Goal: Information Seeking & Learning: Understand process/instructions

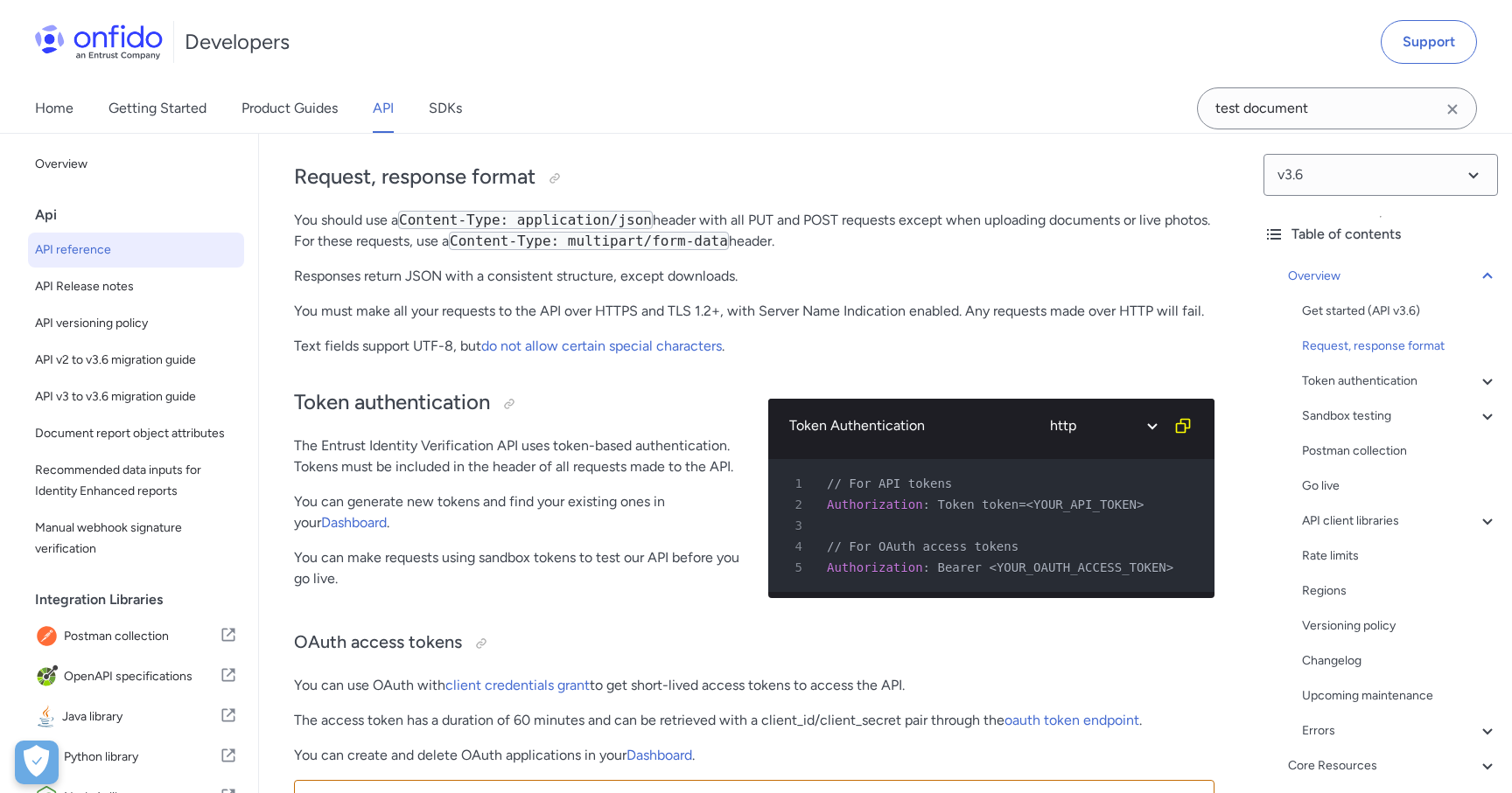
scroll to position [433, 0]
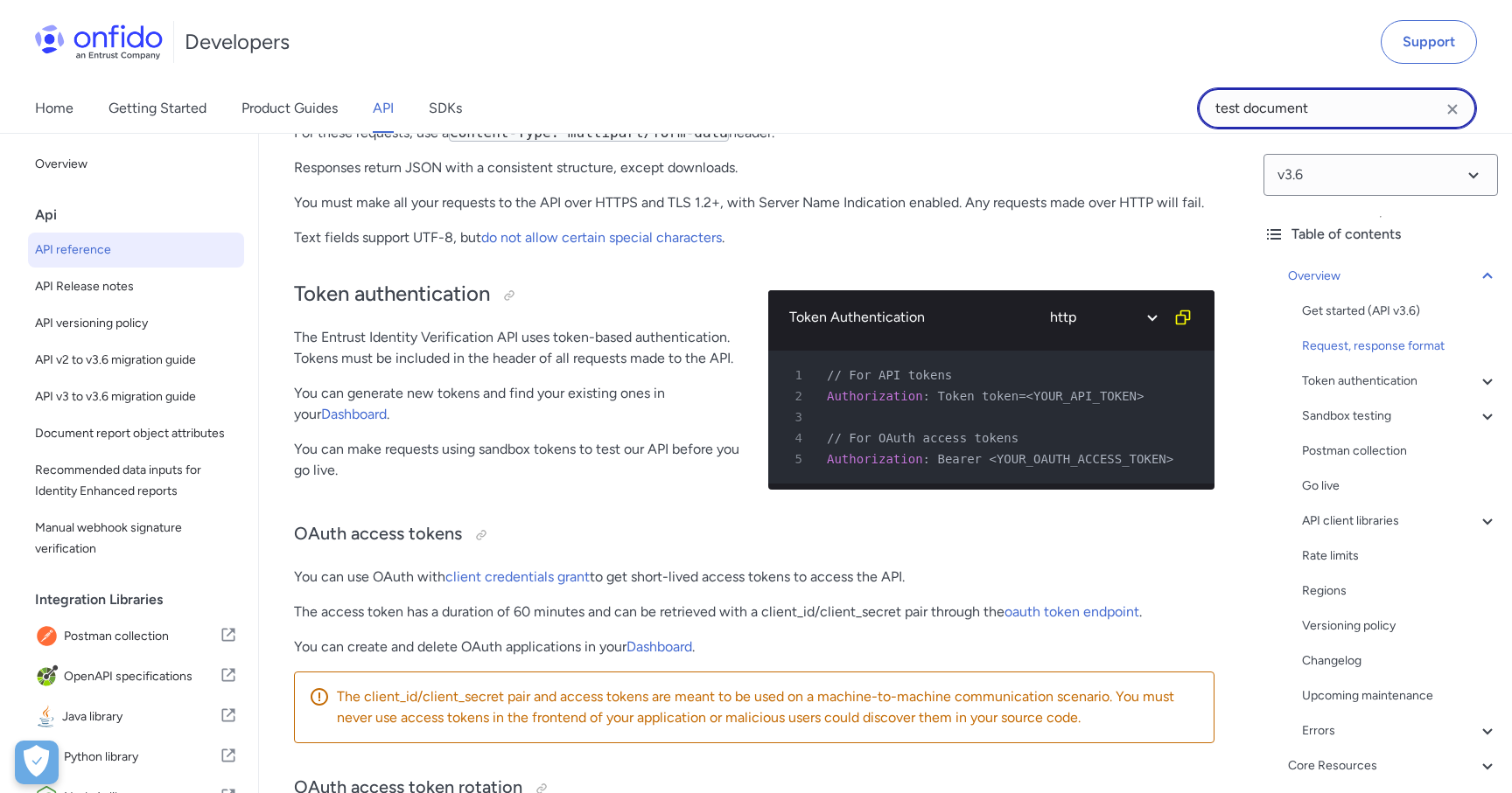
click at [1309, 123] on input "test document" at bounding box center [1337, 109] width 280 height 42
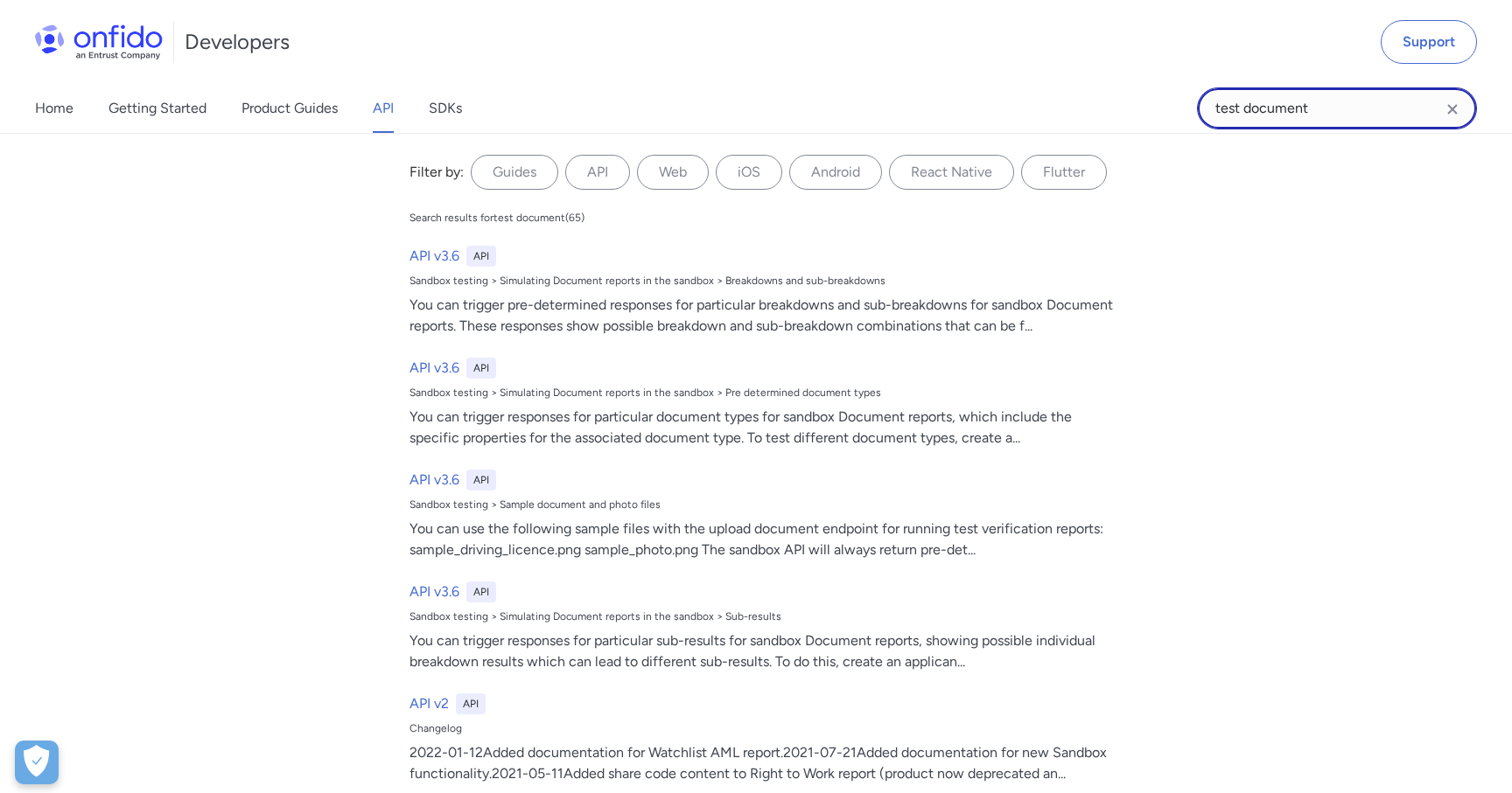
click at [1309, 123] on input "test document" at bounding box center [1337, 109] width 280 height 42
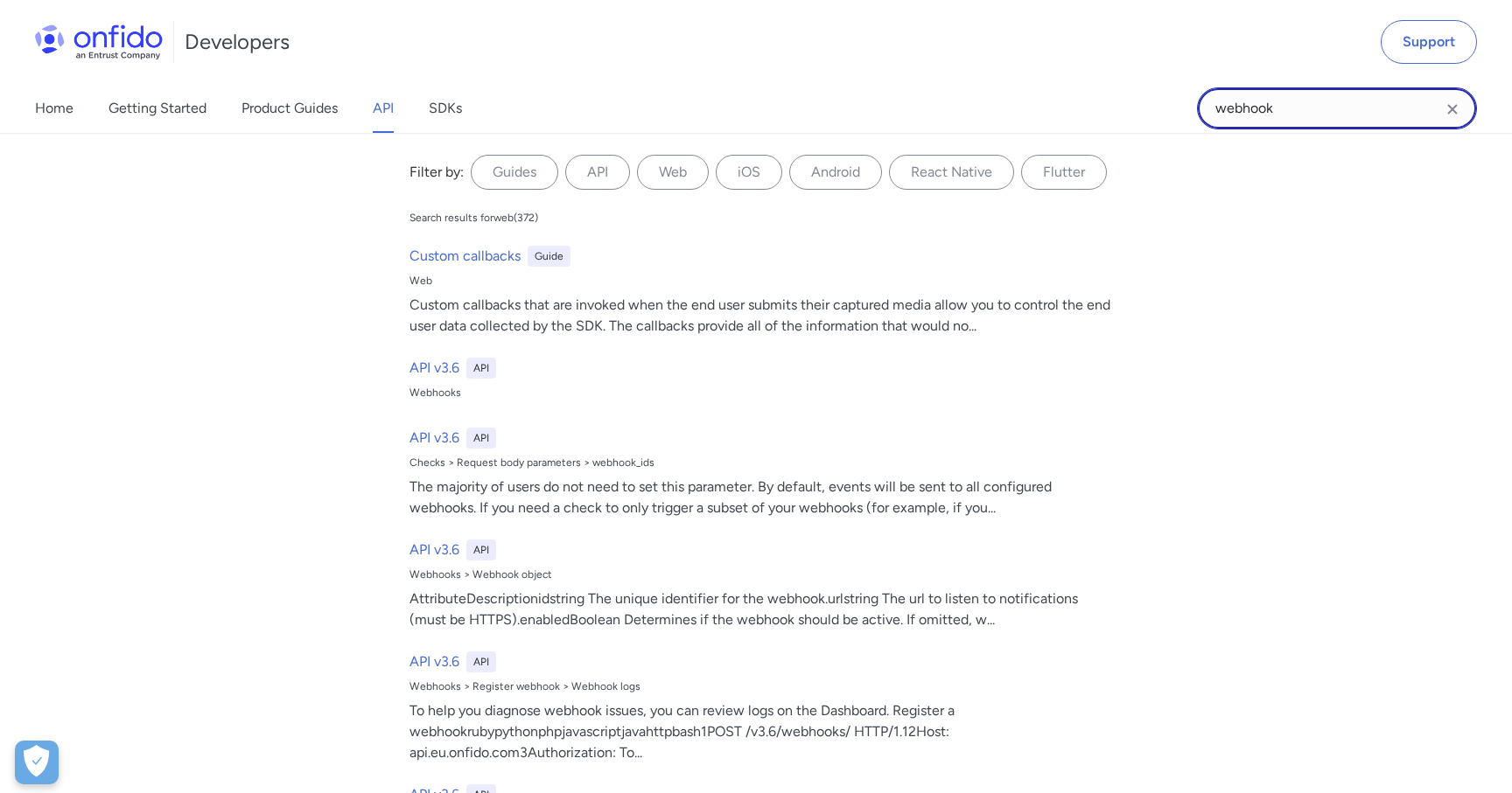
type input "webhook"
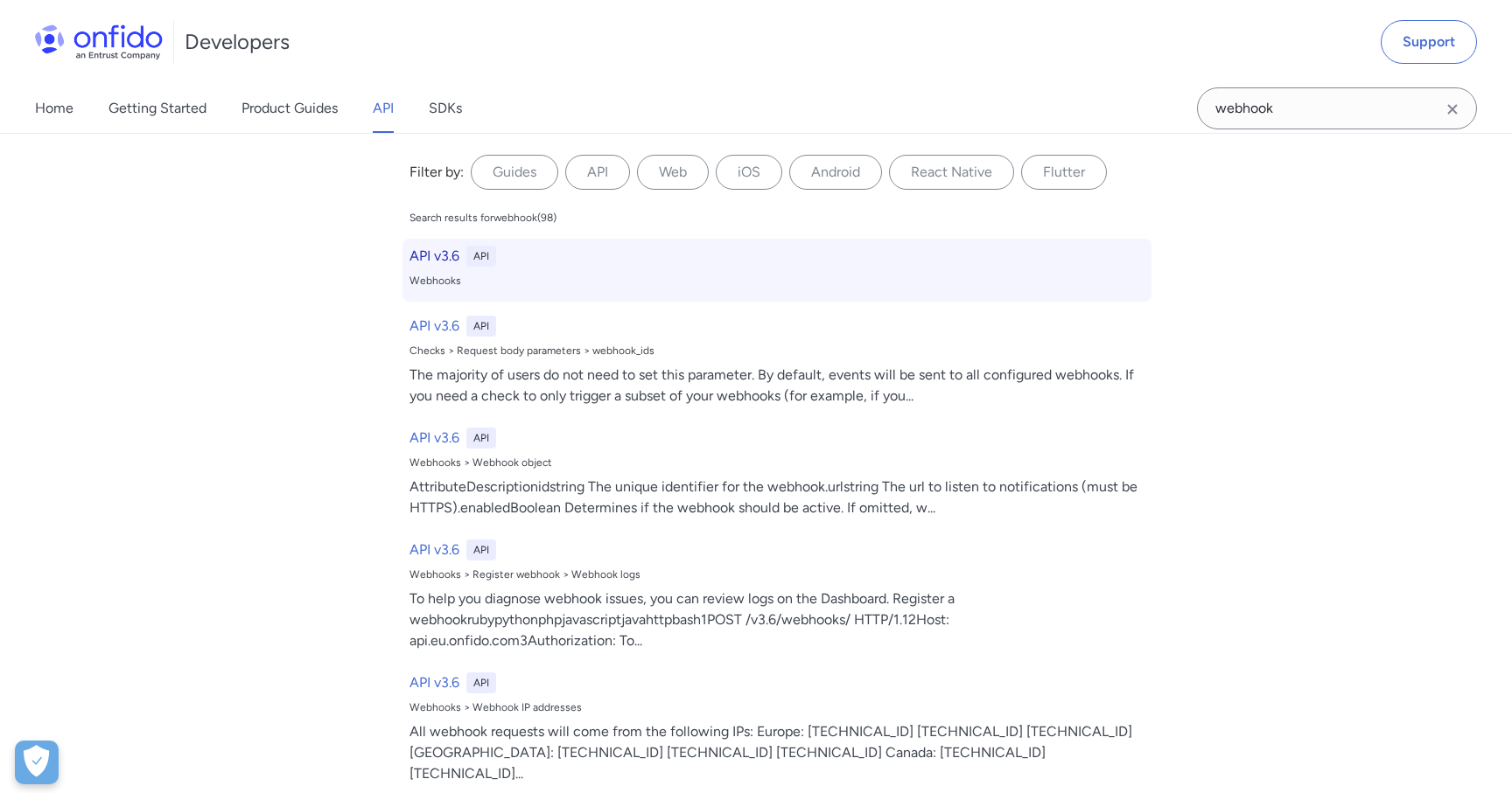
click at [541, 294] on div "API v3.6 API Webhooks" at bounding box center [776, 270] width 749 height 63
click at [512, 270] on div "API v3.6 API Webhooks" at bounding box center [776, 270] width 749 height 63
click at [441, 257] on h6 "API v3.6" at bounding box center [435, 256] width 50 height 21
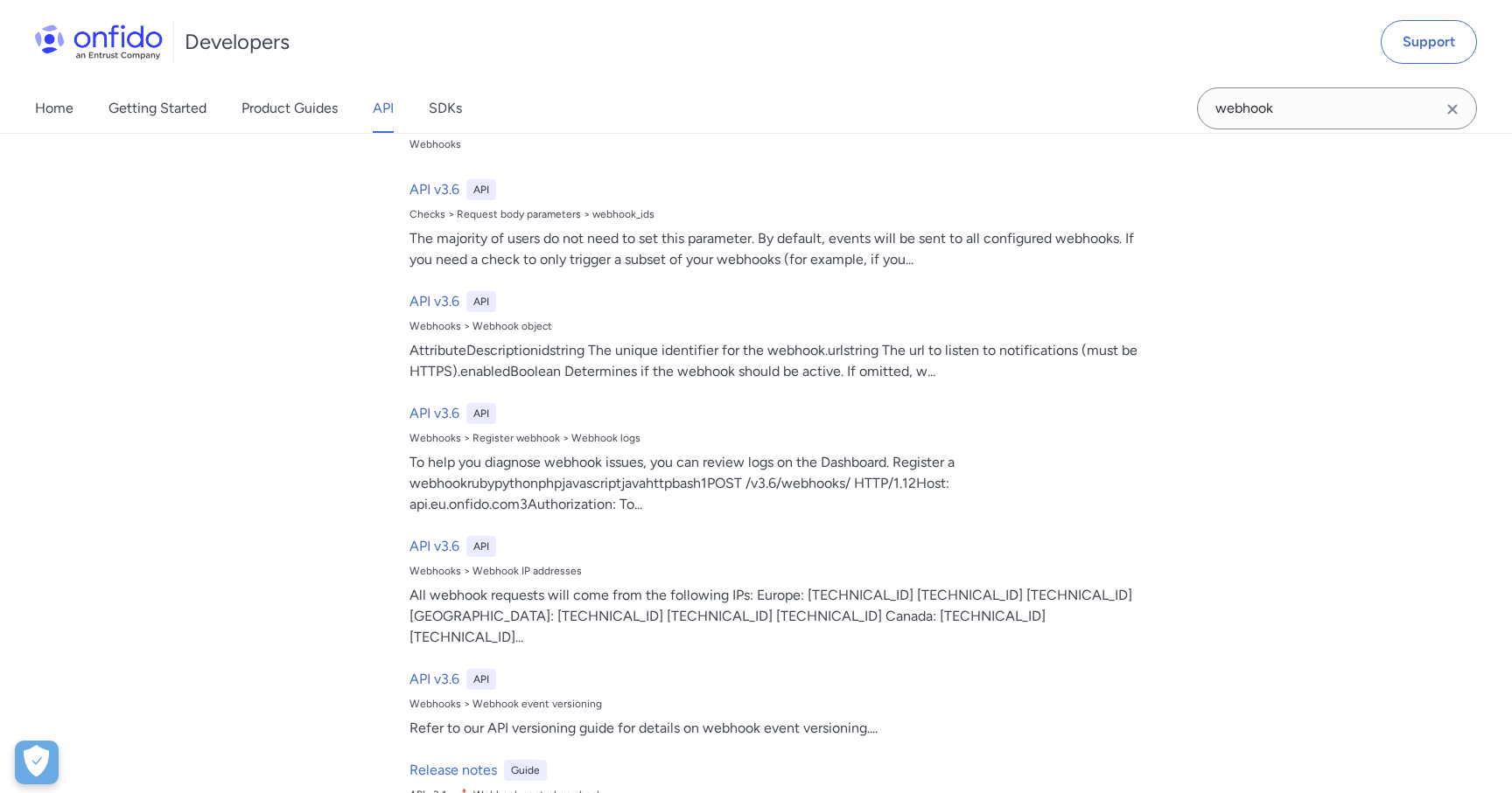
scroll to position [0, 0]
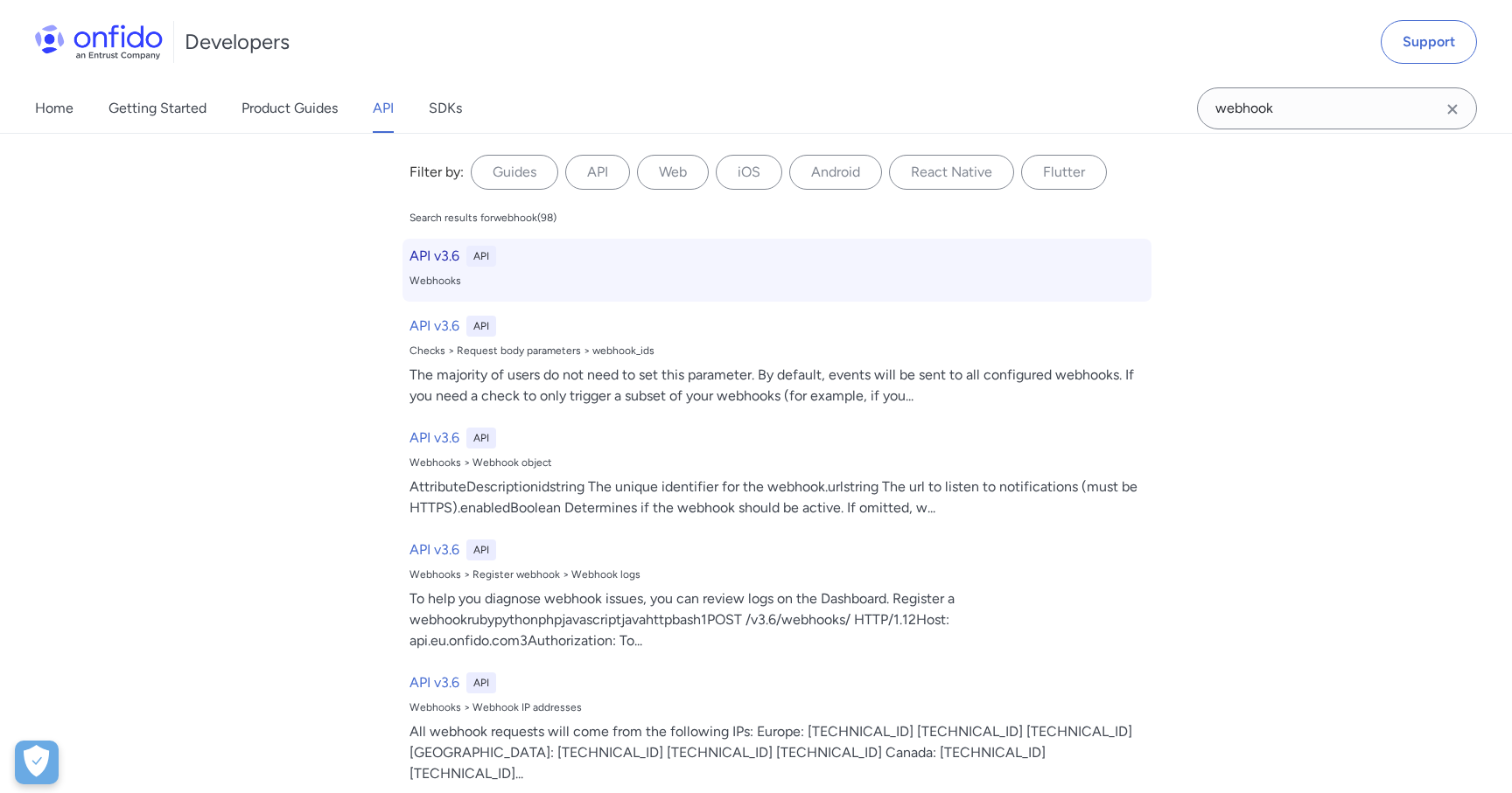
click at [600, 289] on div "API v3.6 API Webhooks" at bounding box center [776, 270] width 749 height 63
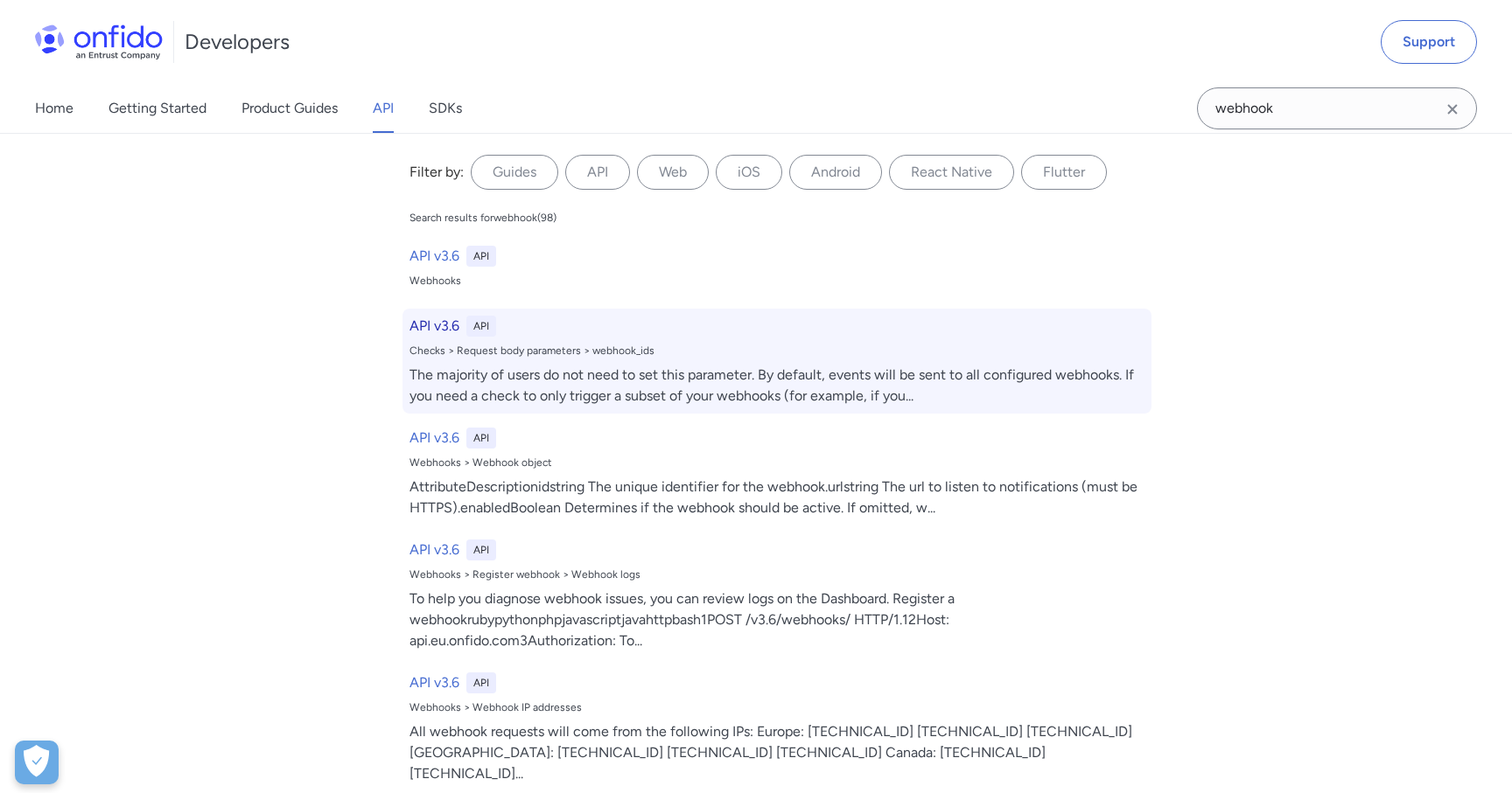
click at [584, 383] on div "The majority of users do not need to set this parameter. By default, events wil…" at bounding box center [776, 386] width 735 height 42
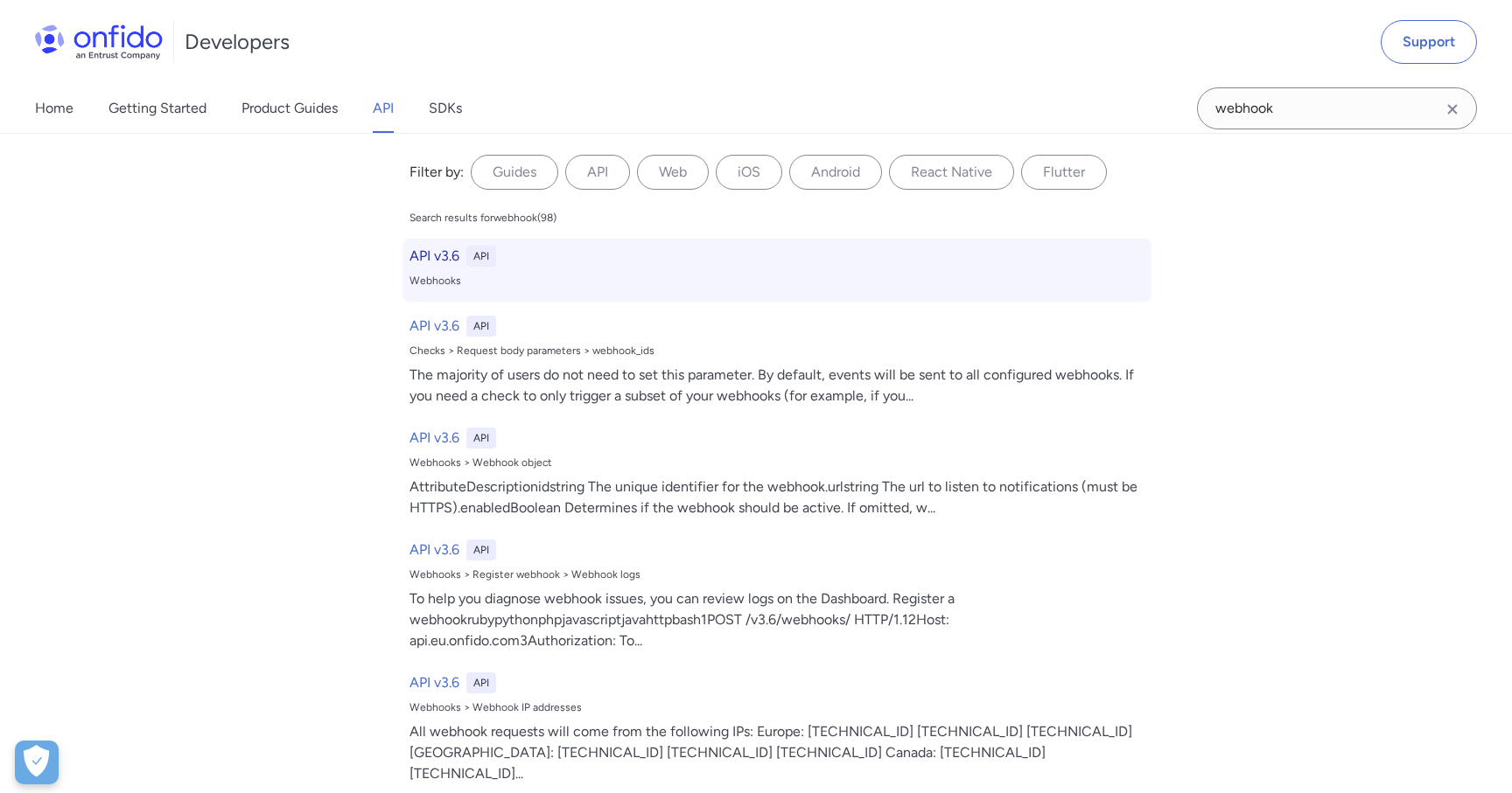
click at [593, 267] on div "API v3.6 API Webhooks" at bounding box center [776, 270] width 749 height 63
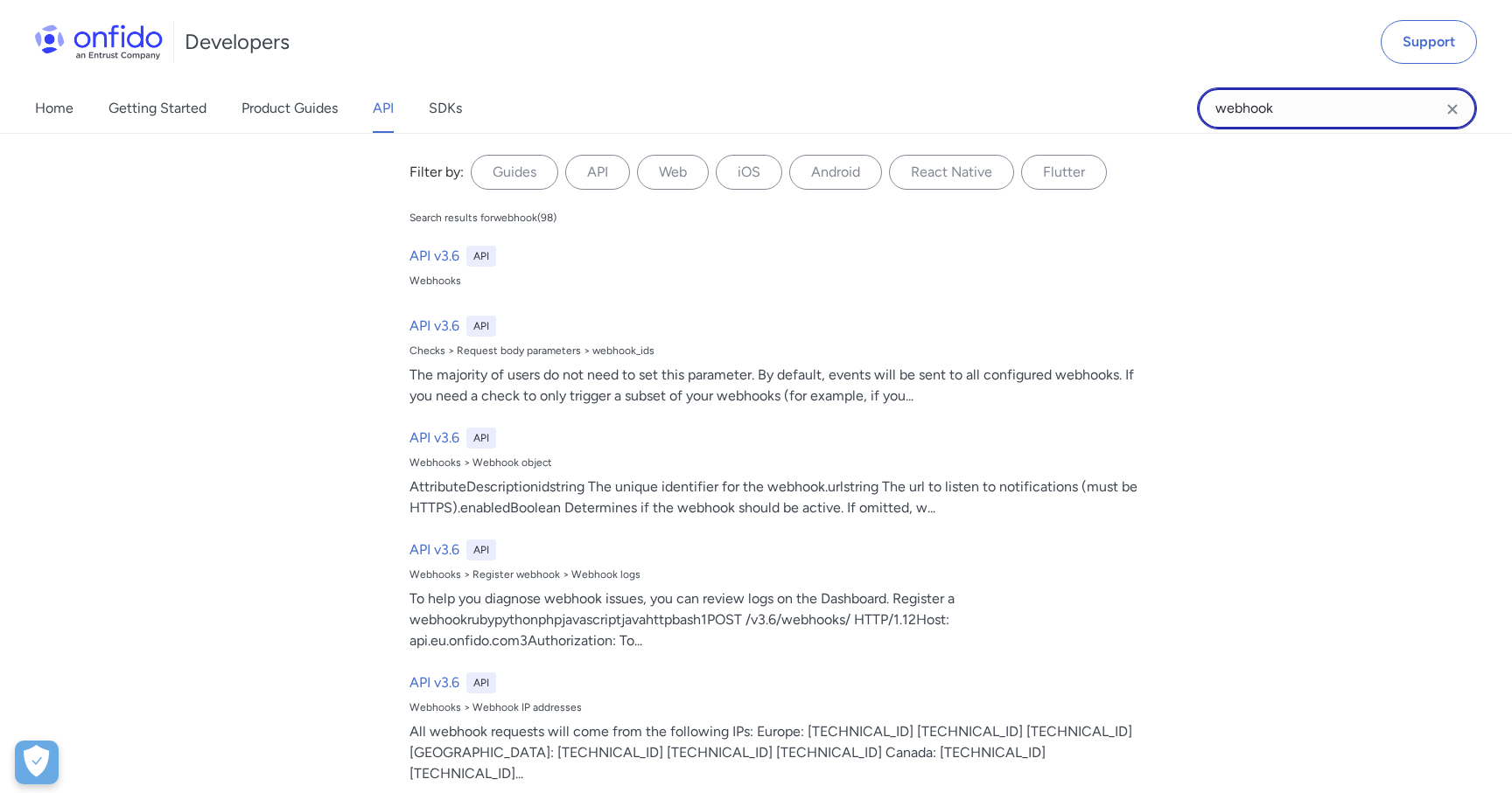
click at [1463, 108] on input "webhook" at bounding box center [1337, 109] width 280 height 42
click at [1460, 110] on icon "Clear search field button" at bounding box center [1452, 109] width 21 height 21
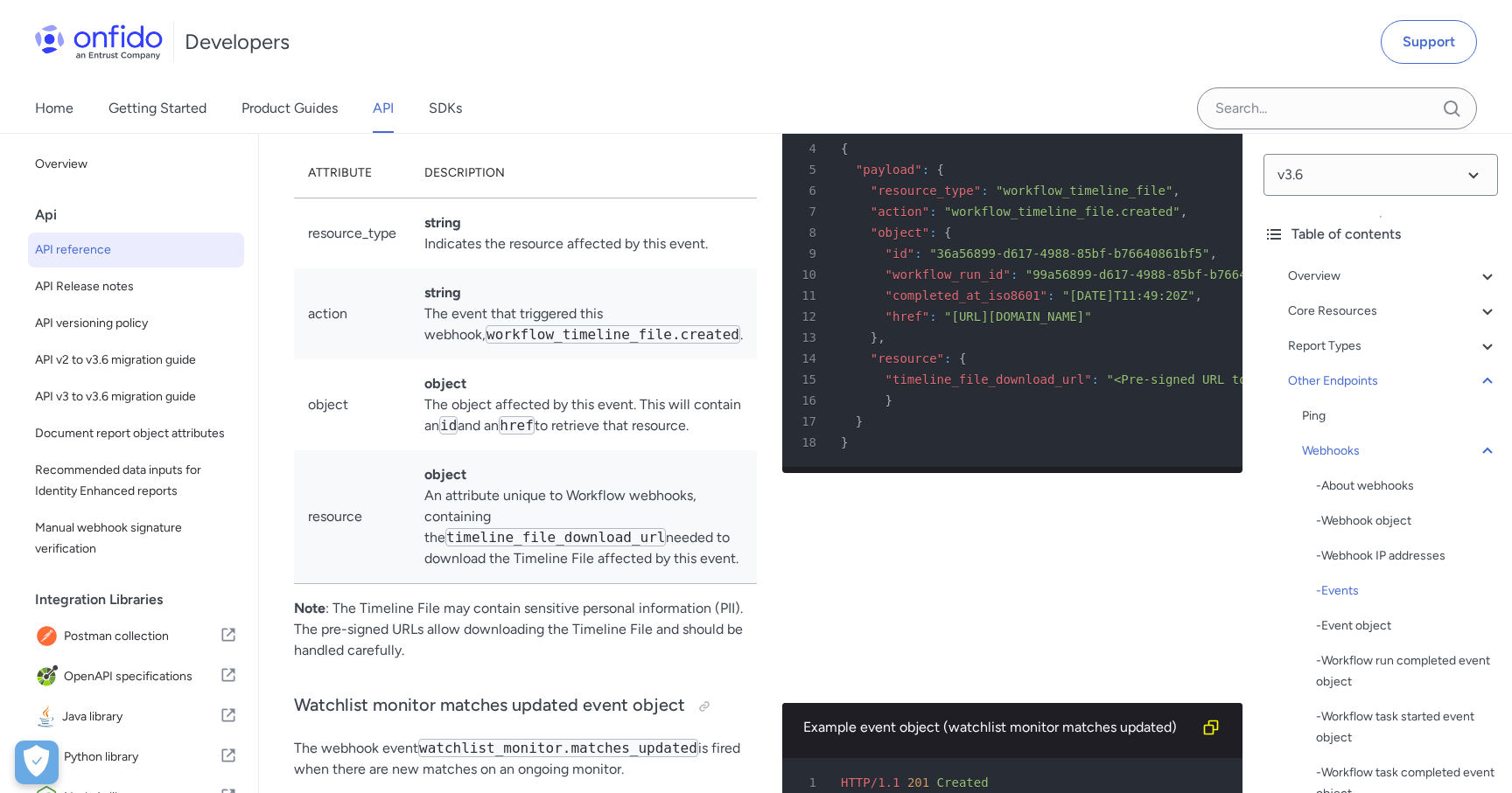
scroll to position [145210, 0]
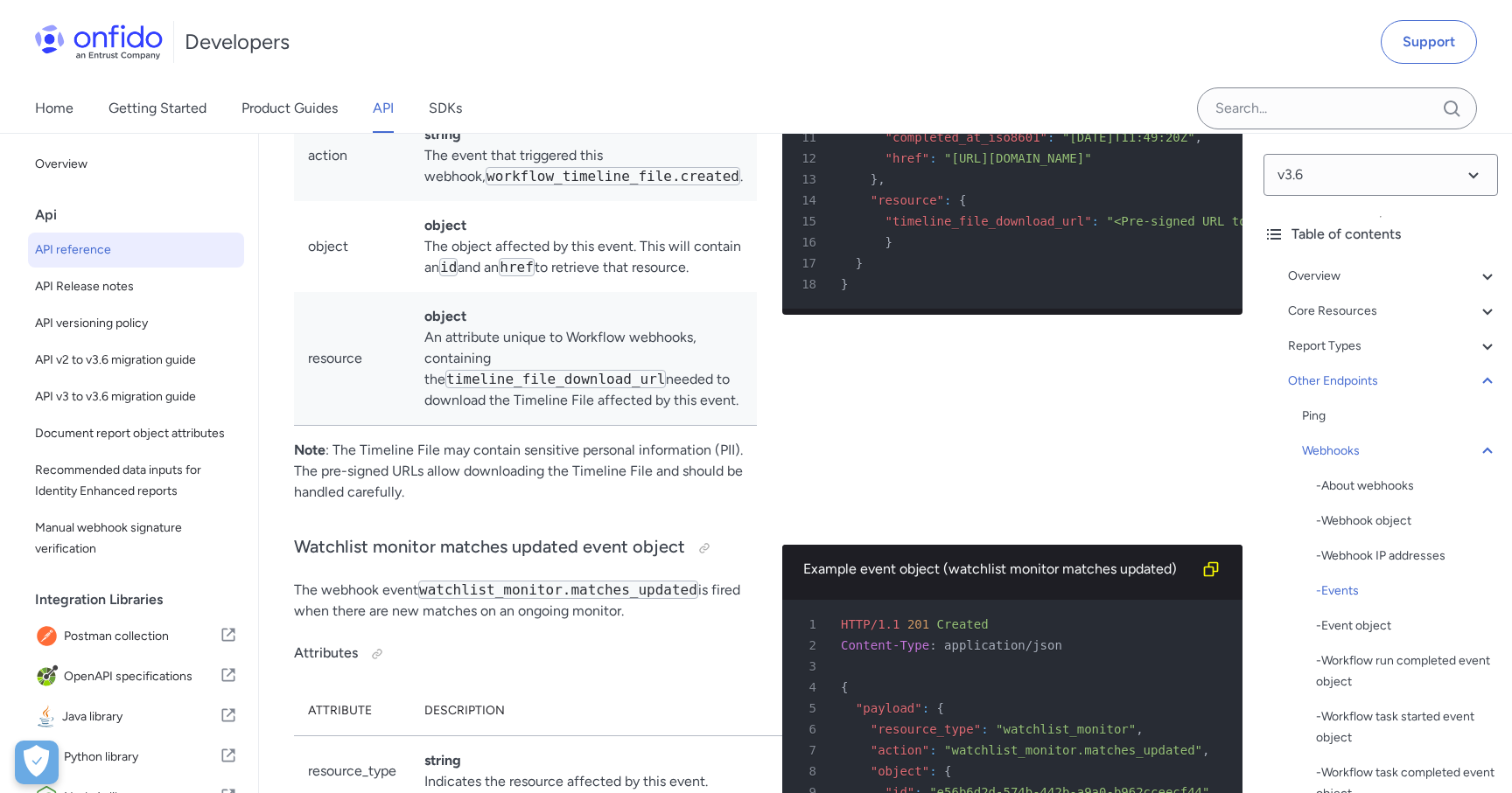
scroll to position [145357, 0]
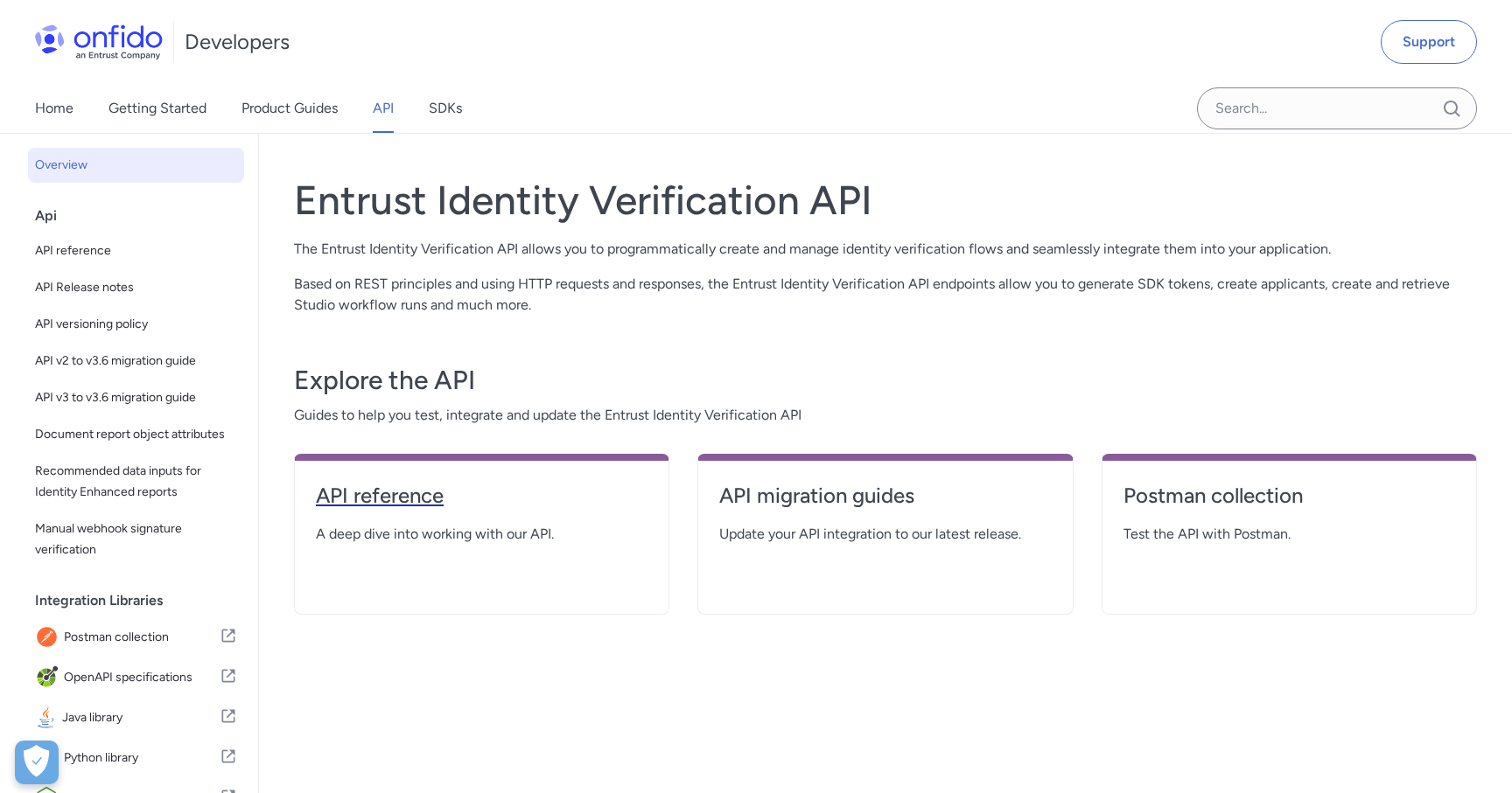
click at [519, 492] on h4 "API reference" at bounding box center [481, 496] width 332 height 28
select select "http"
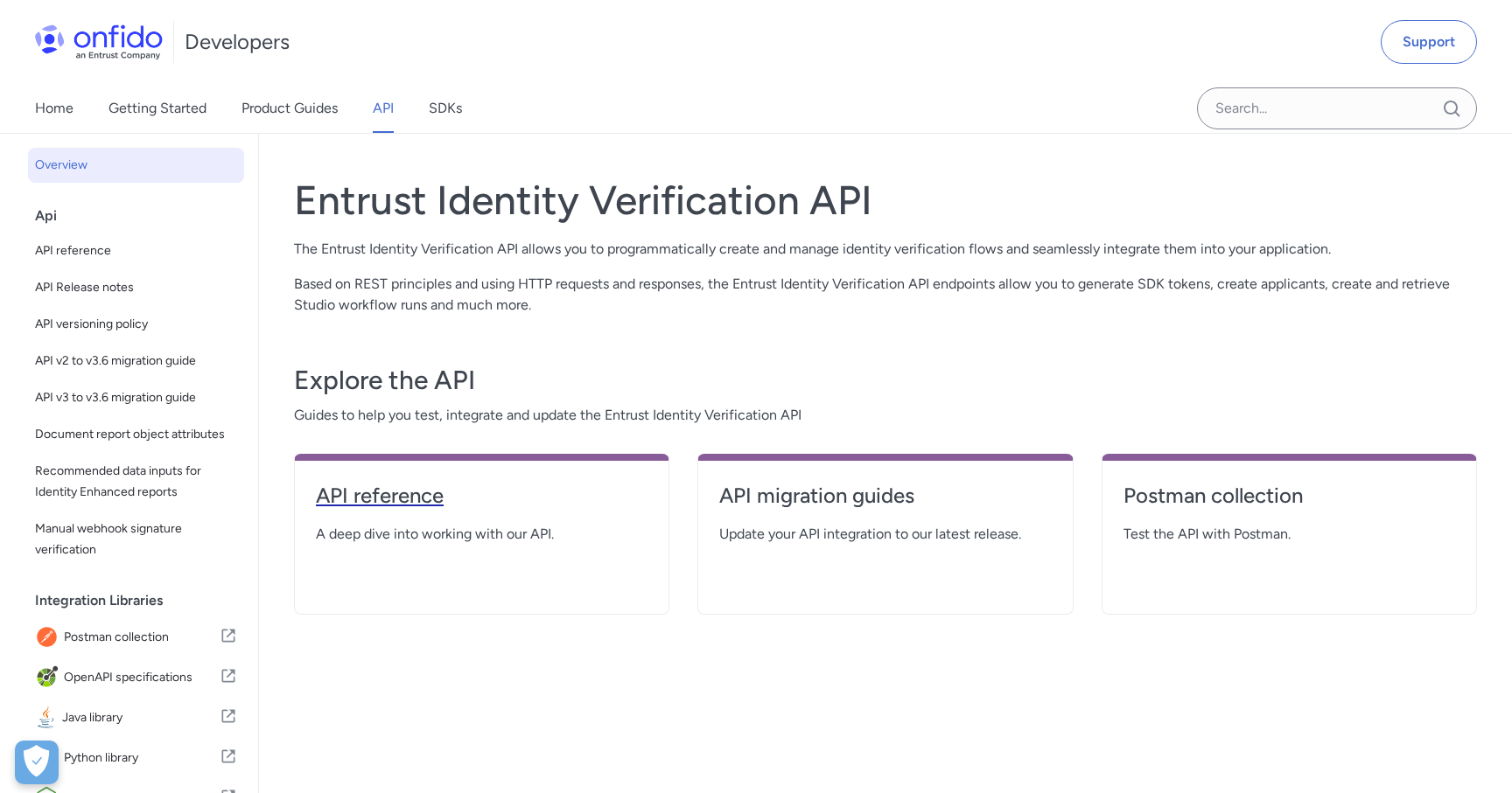
select select "http"
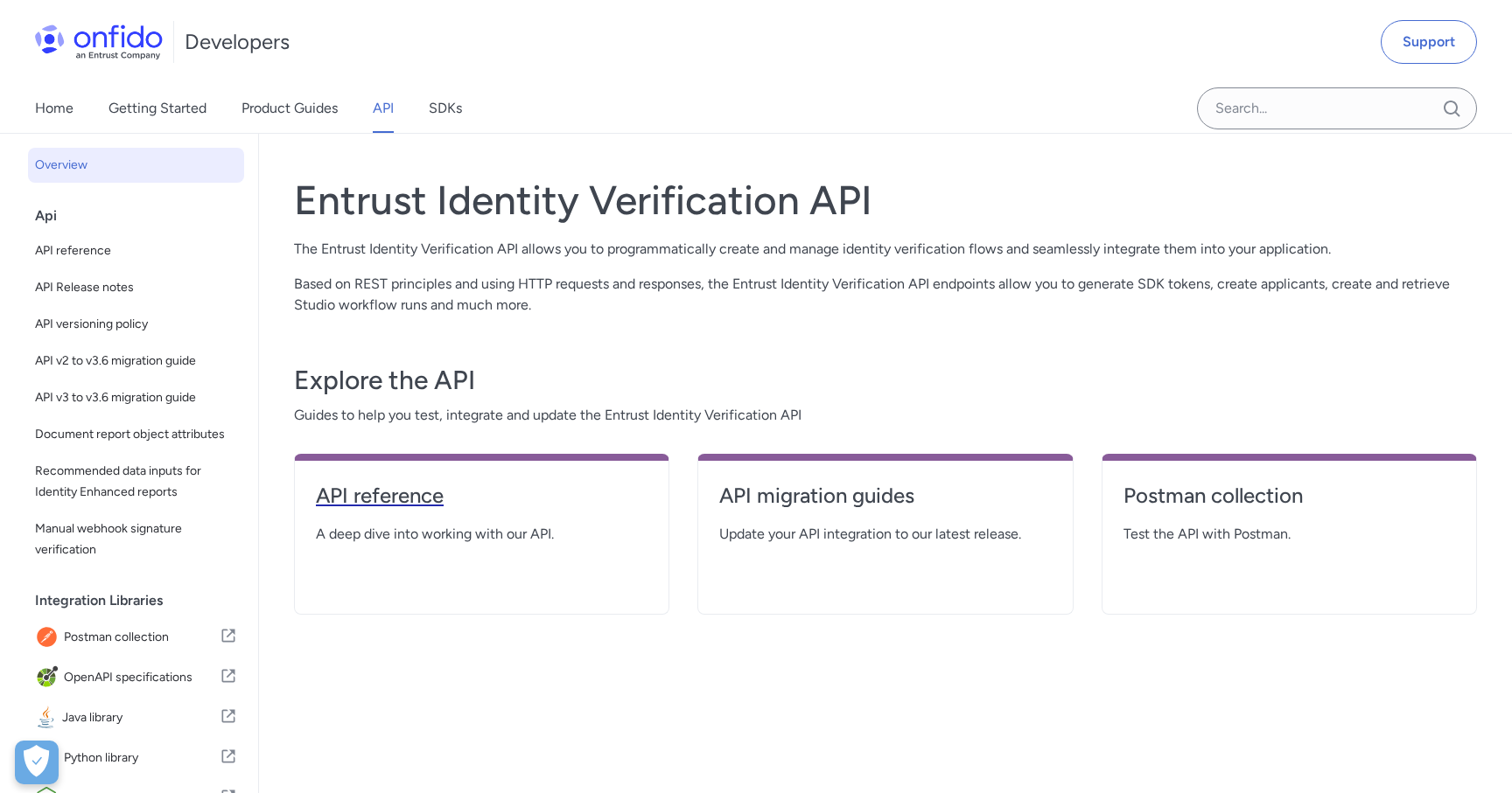
select select "http"
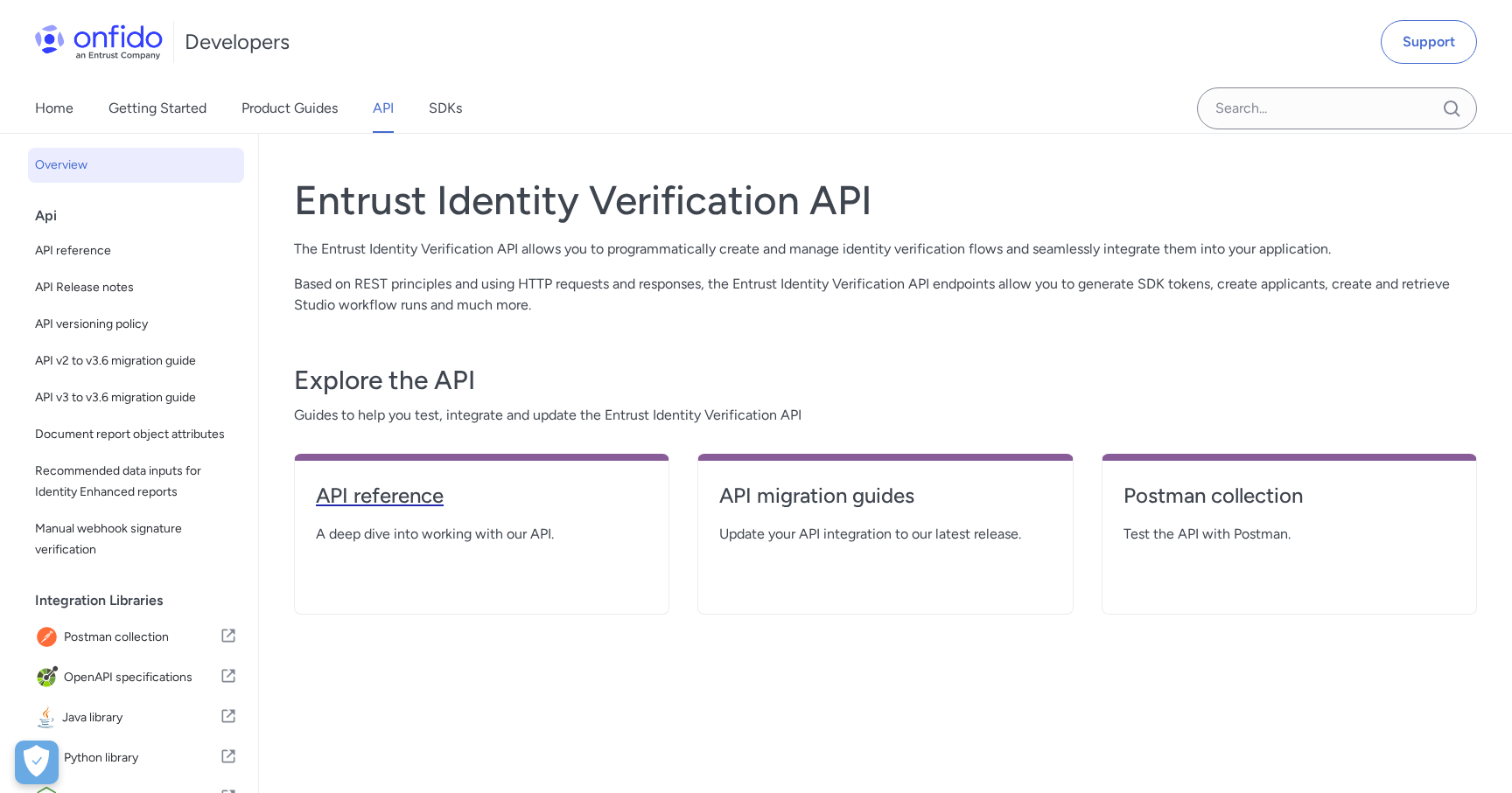
select select "http"
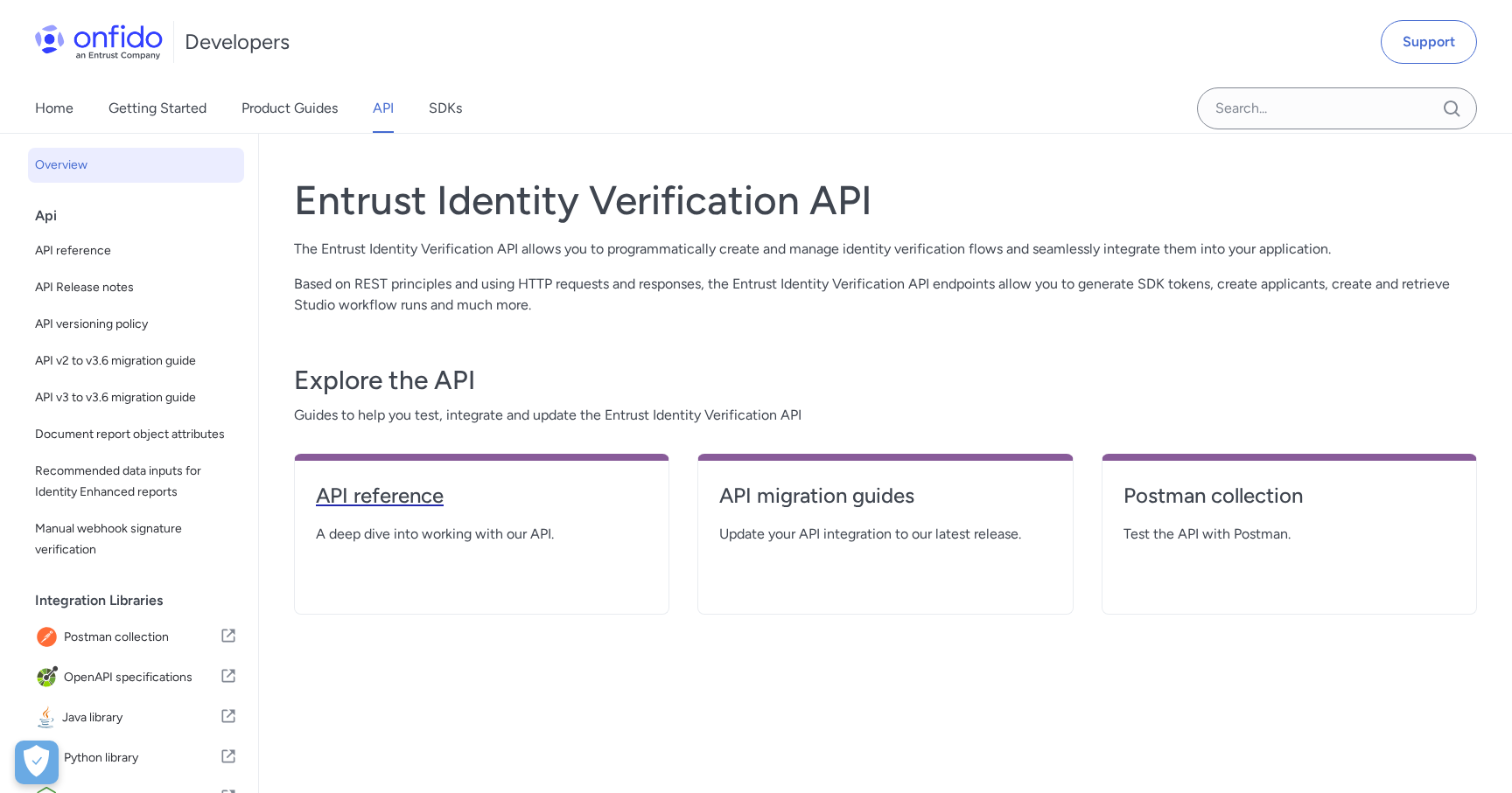
select select "http"
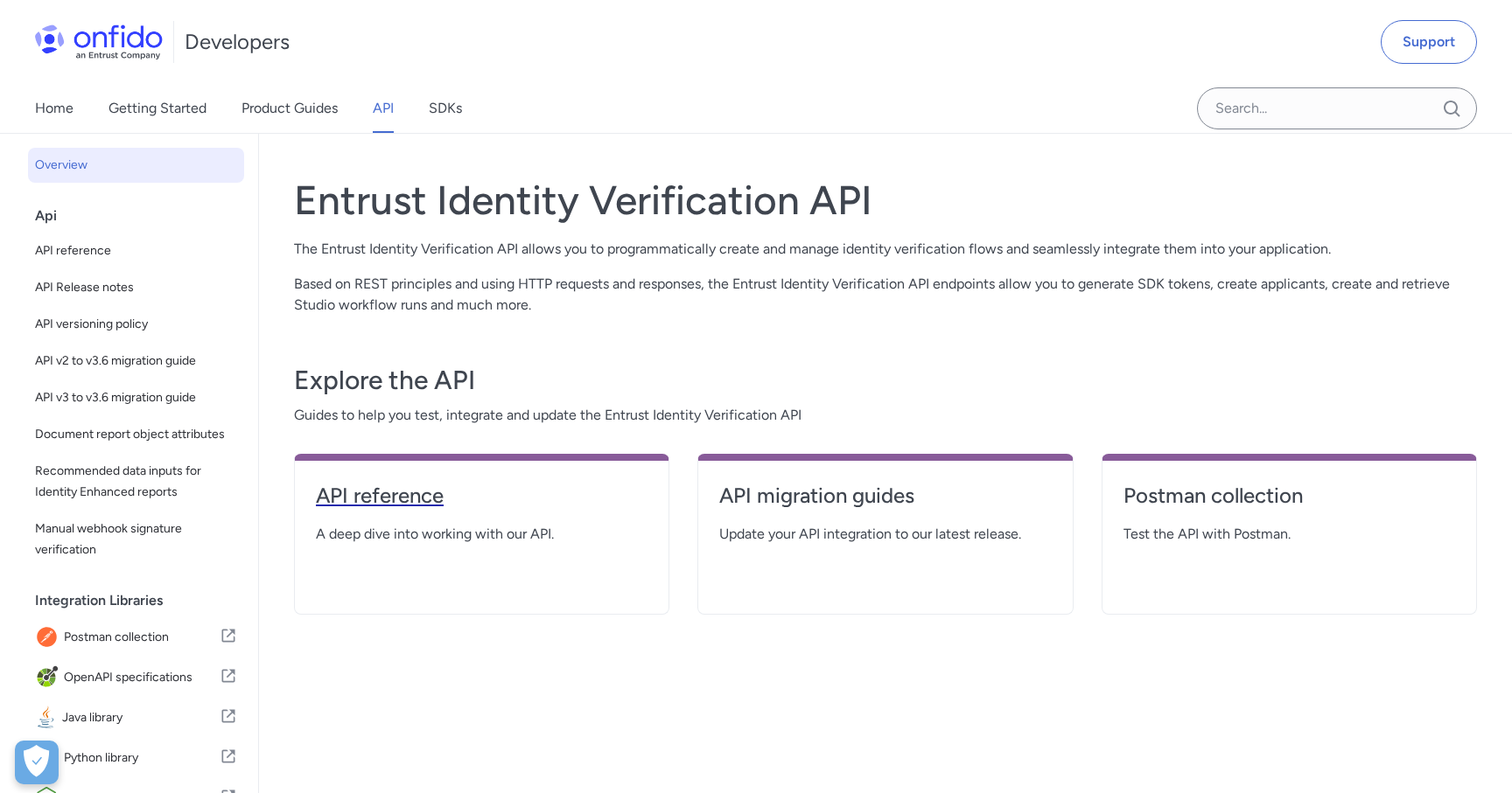
select select "http"
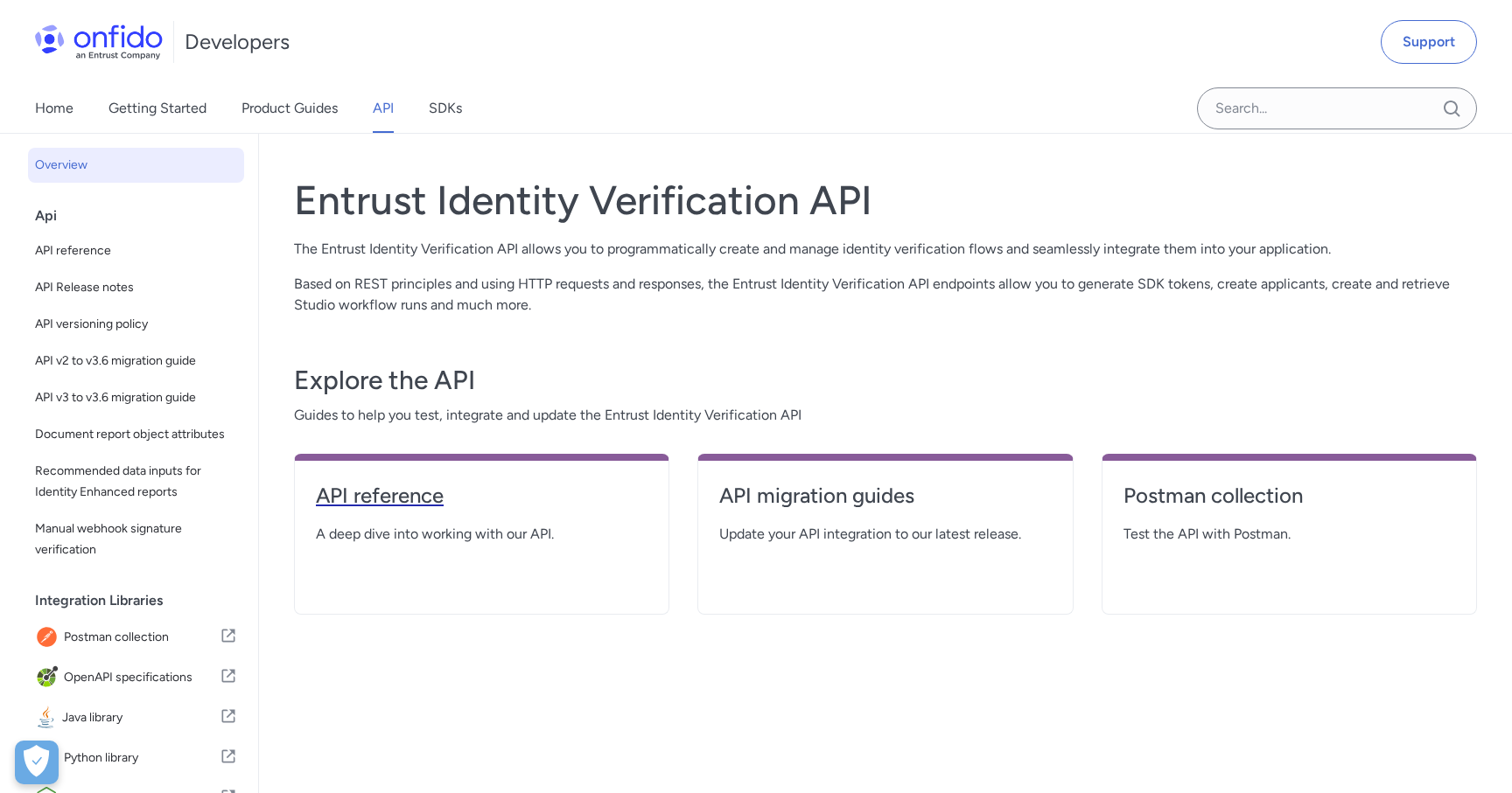
select select "http"
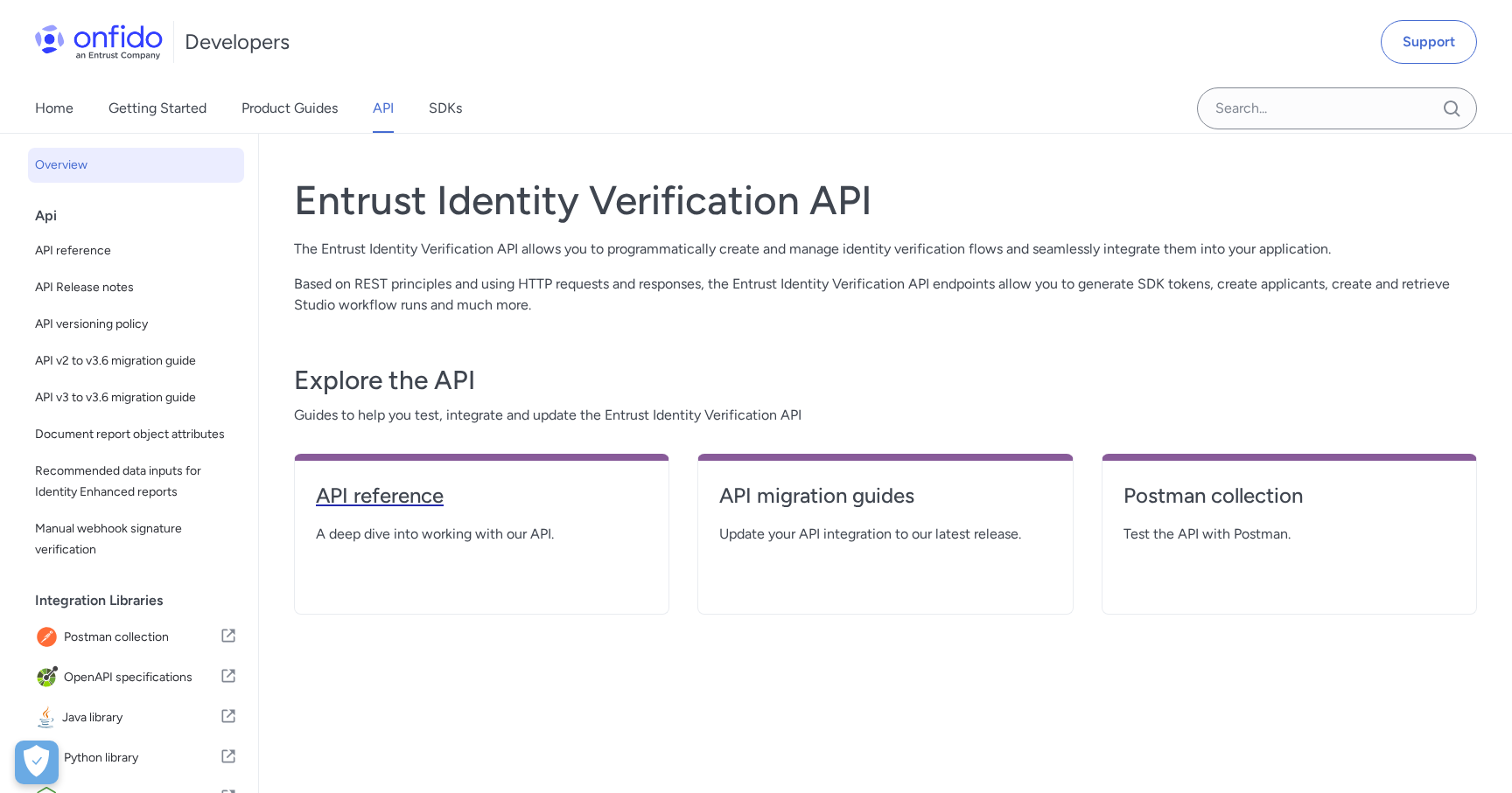
select select "http"
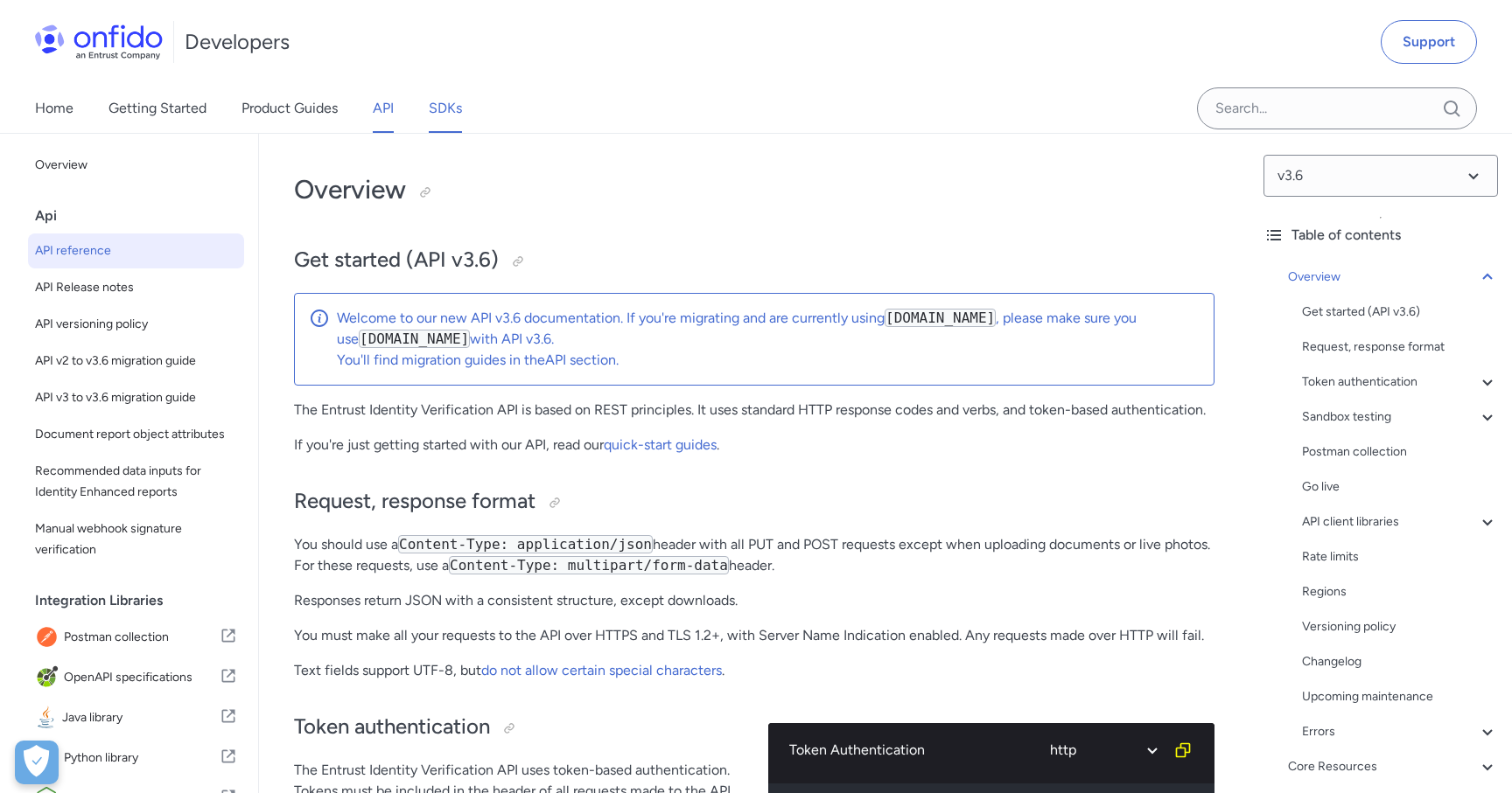
click at [440, 93] on link "SDKs" at bounding box center [445, 108] width 33 height 49
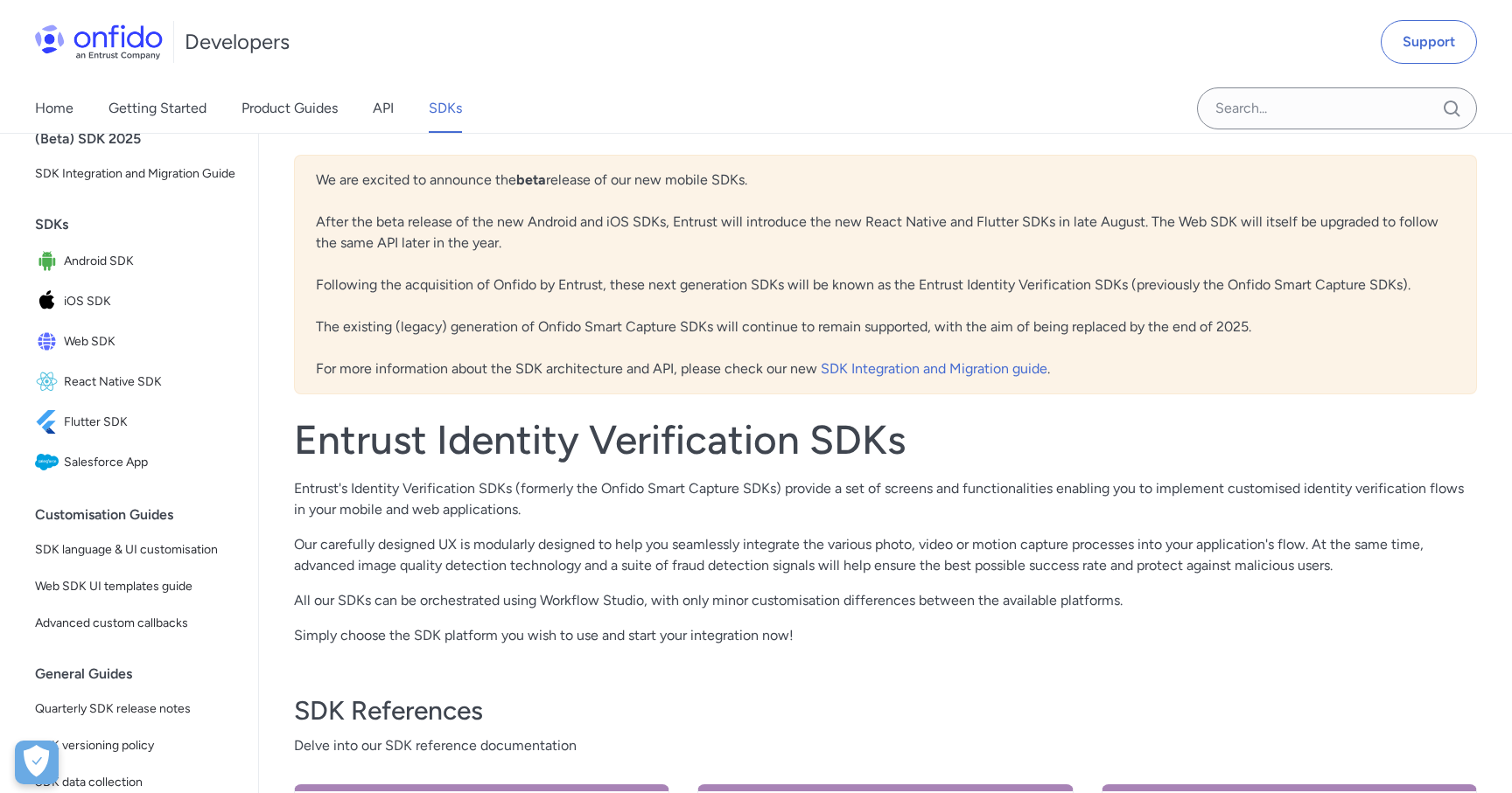
scroll to position [93, 0]
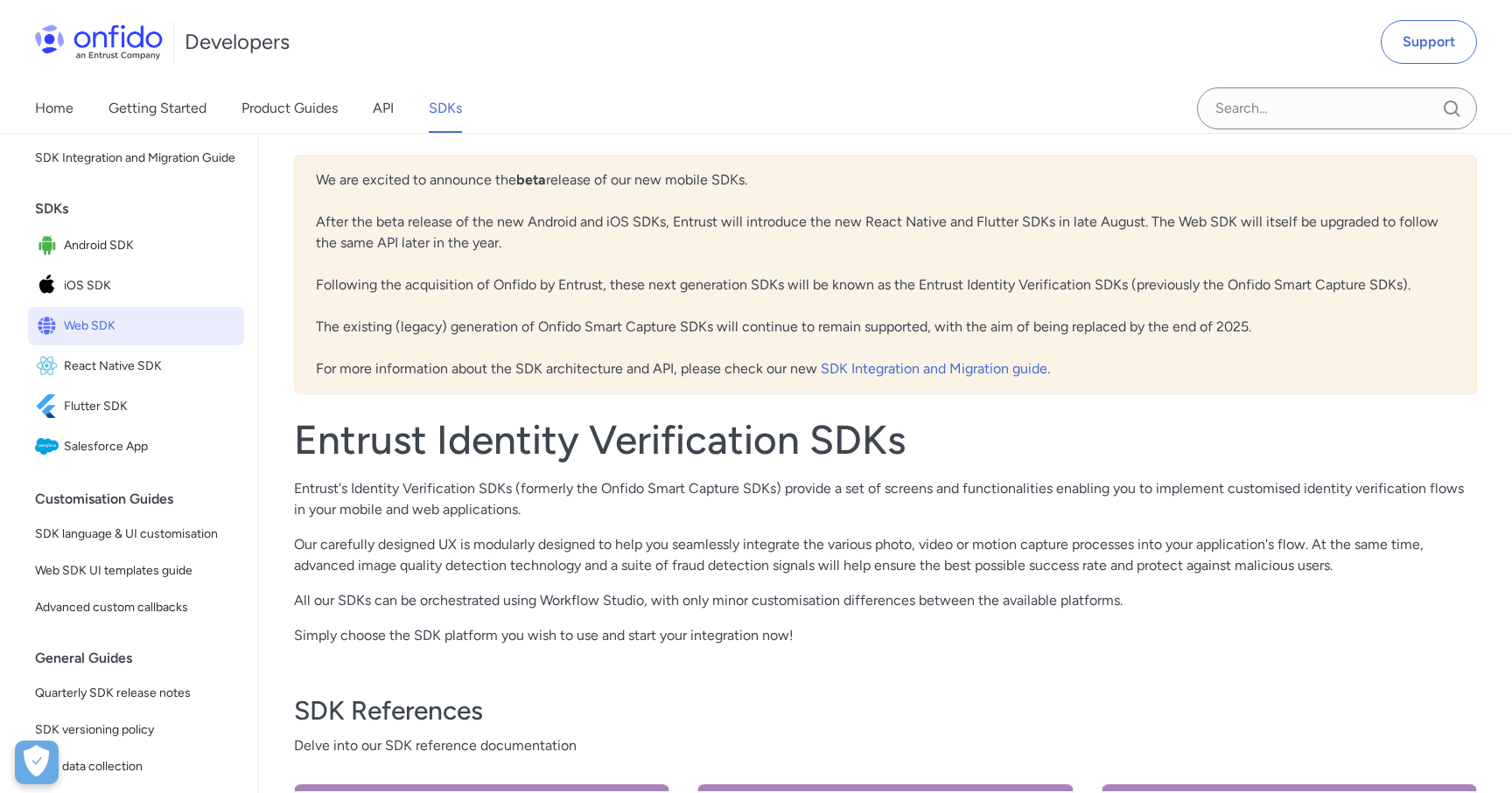
click at [141, 323] on span "Web SDK" at bounding box center [151, 326] width 173 height 25
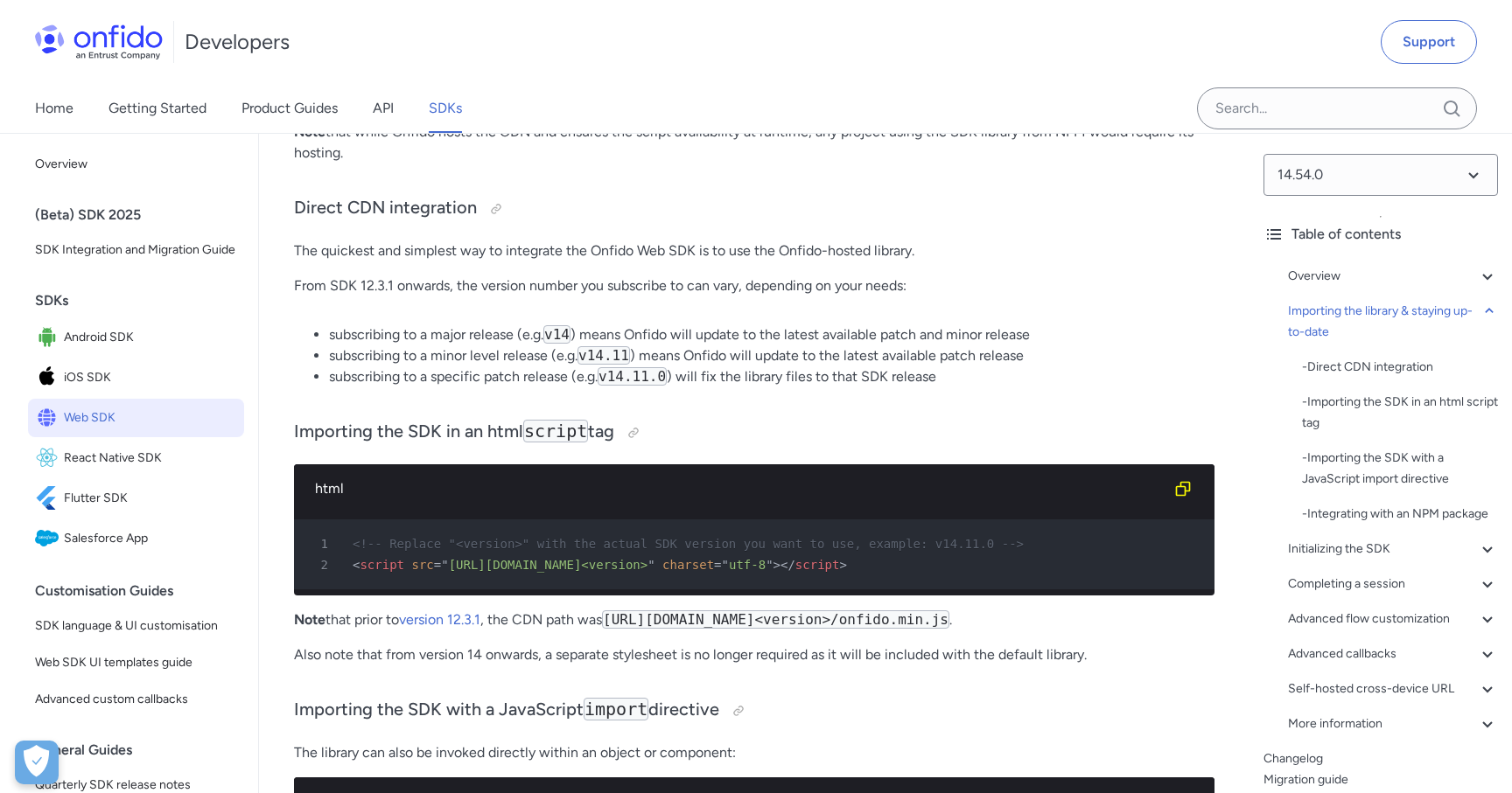
scroll to position [1477, 0]
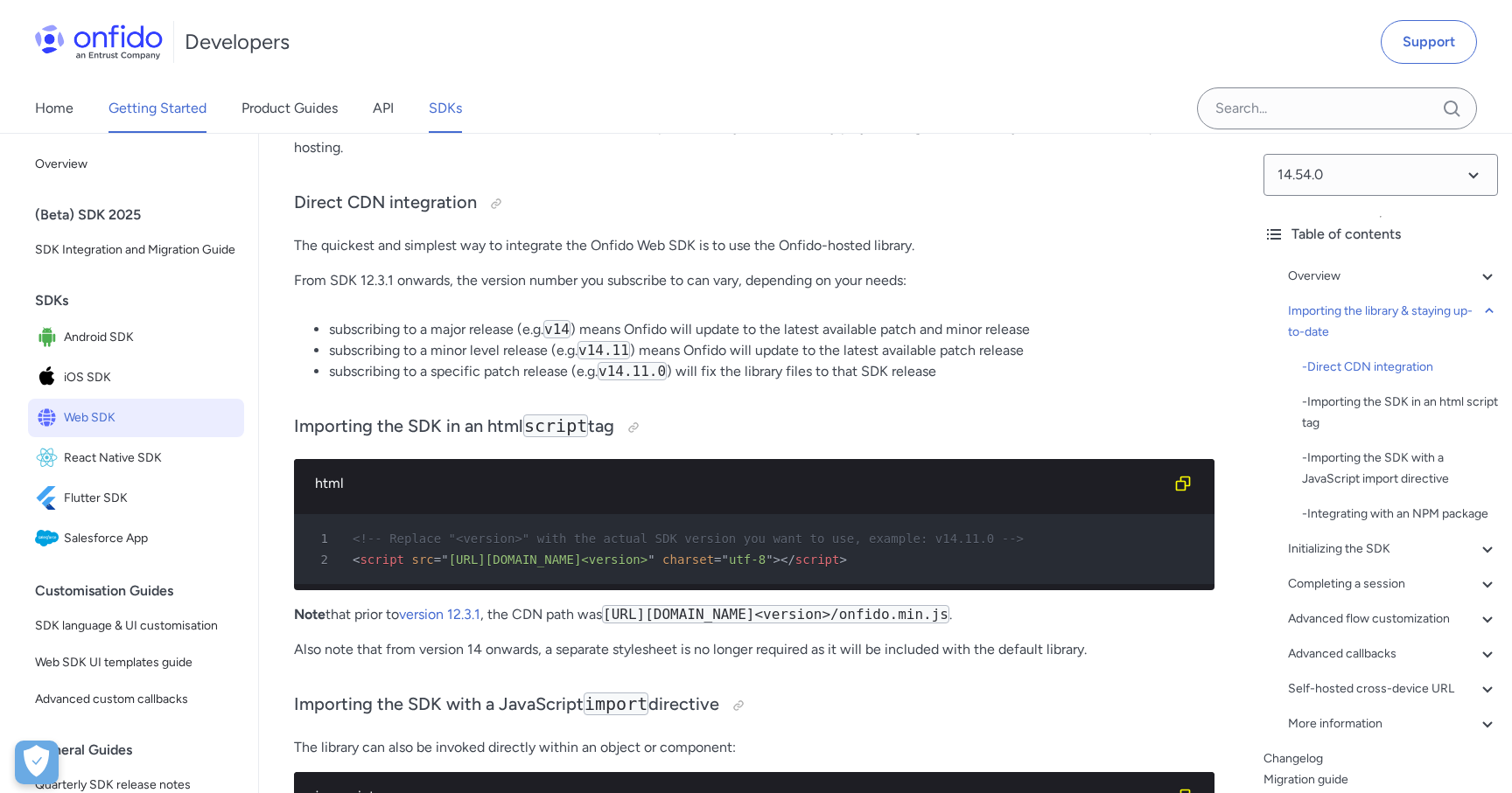
click at [199, 107] on link "Getting Started" at bounding box center [157, 108] width 98 height 49
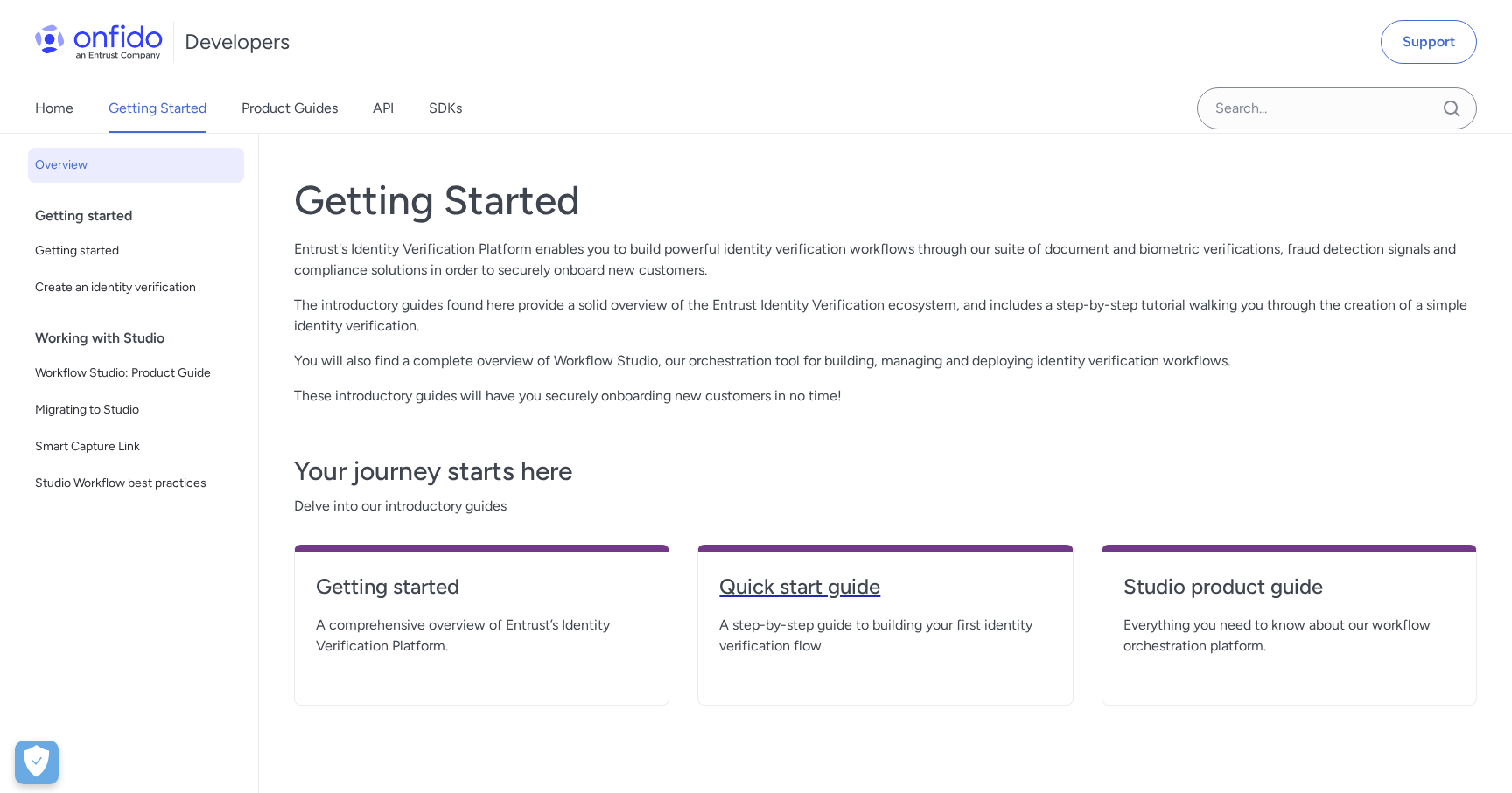
click at [790, 611] on link "Quick start guide" at bounding box center [885, 594] width 332 height 42
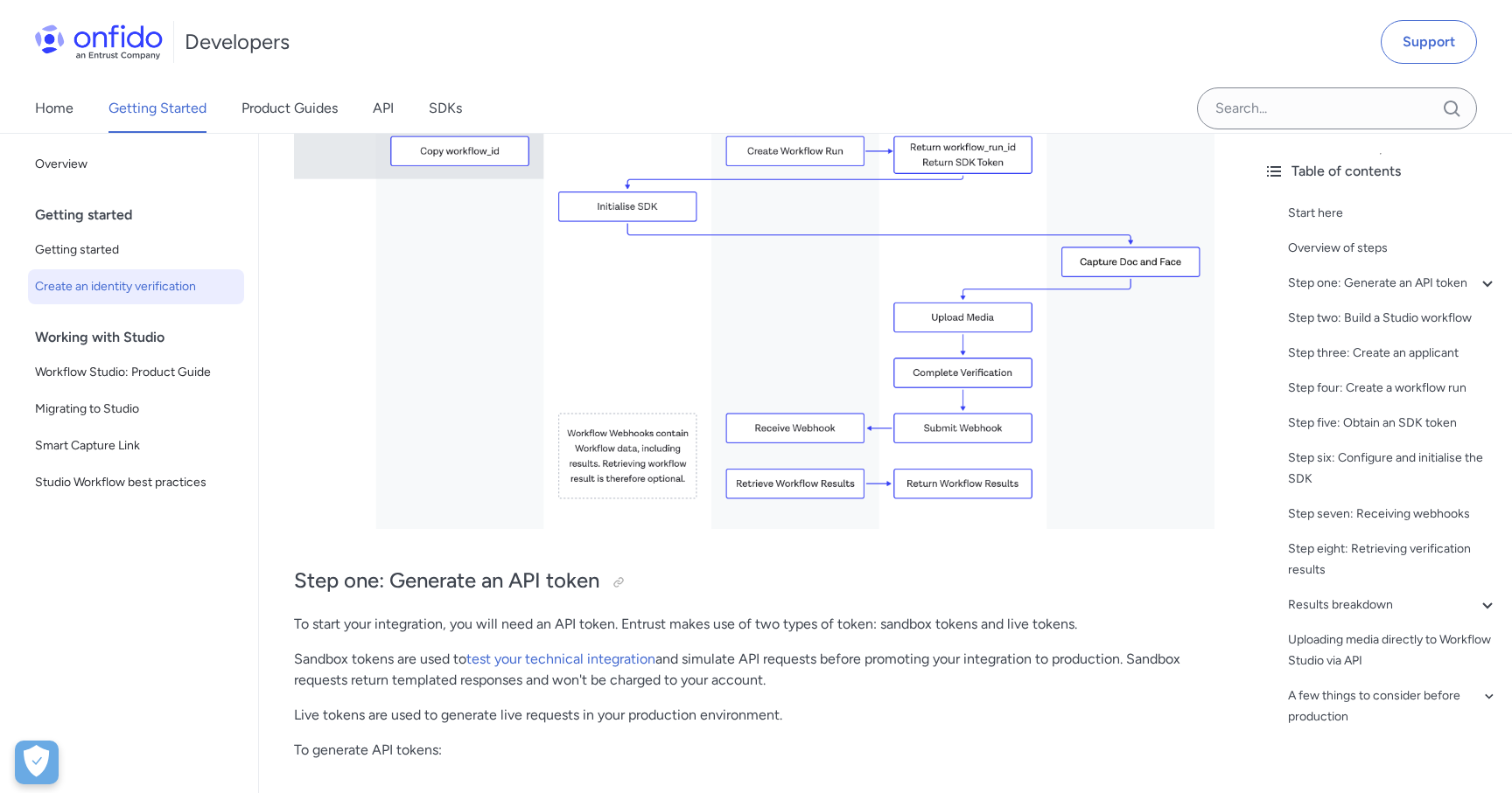
scroll to position [596, 0]
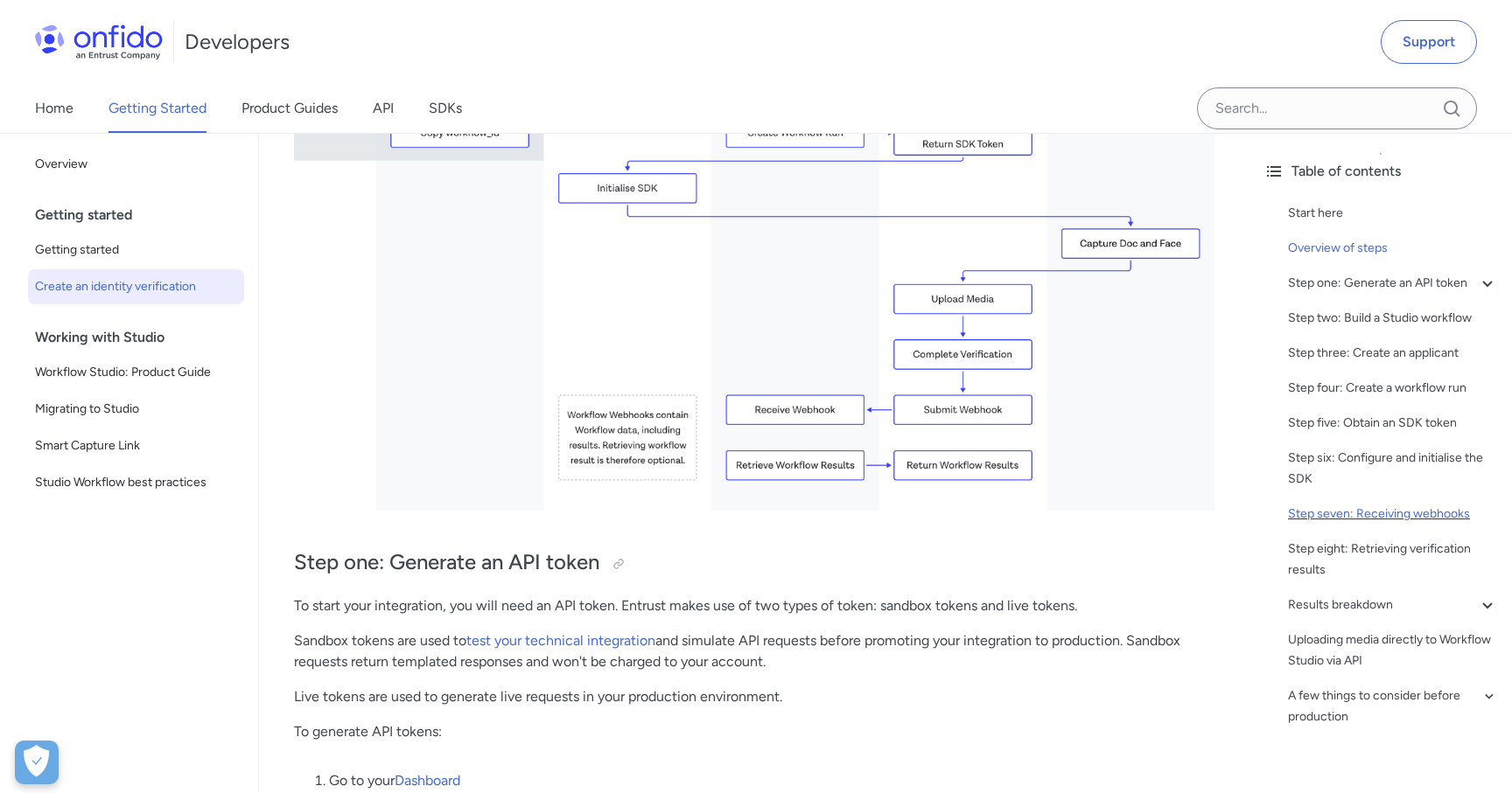
click at [1394, 522] on div "Step seven: Receiving webhooks" at bounding box center [1392, 514] width 210 height 21
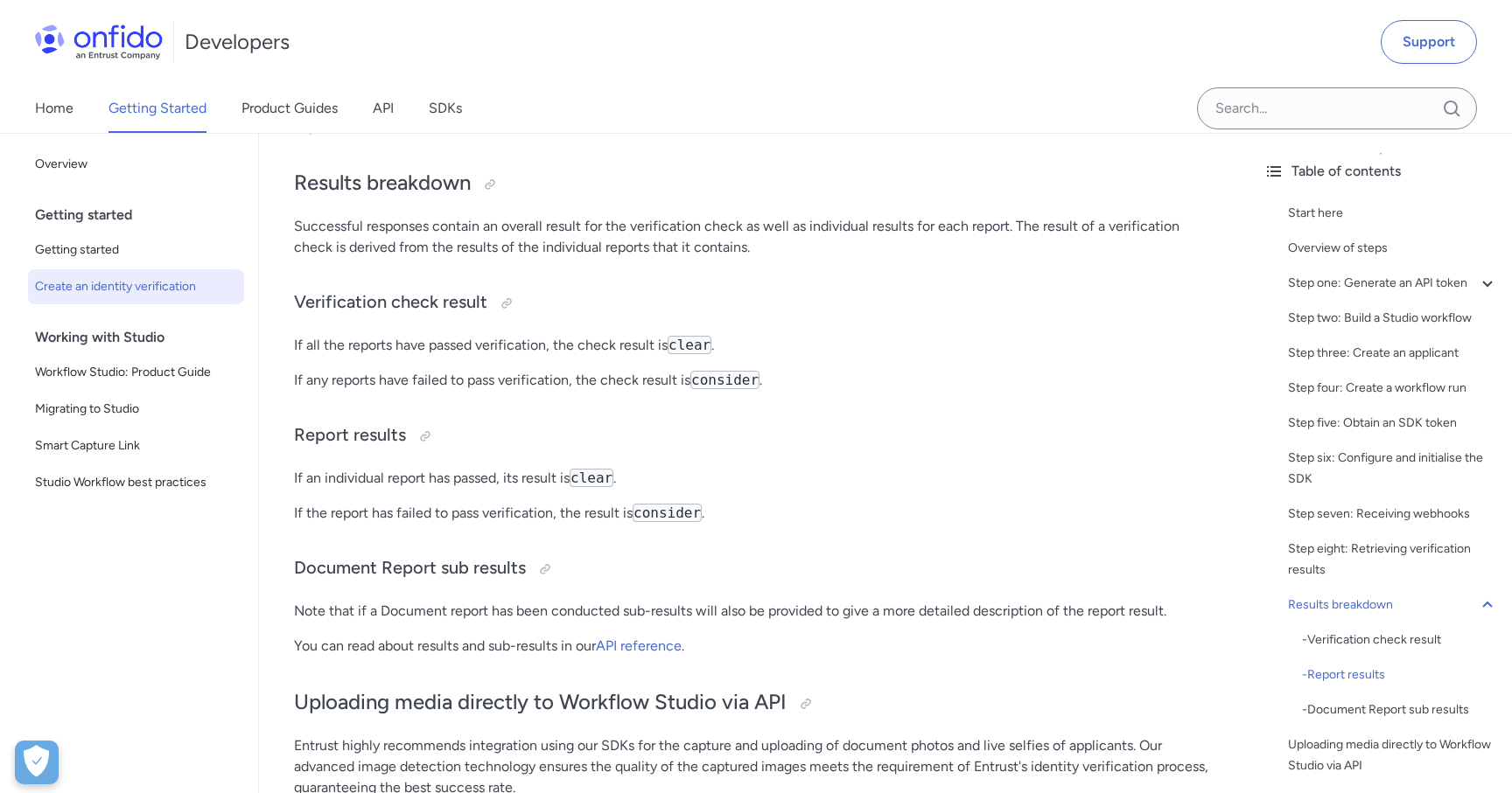
scroll to position [6327, 0]
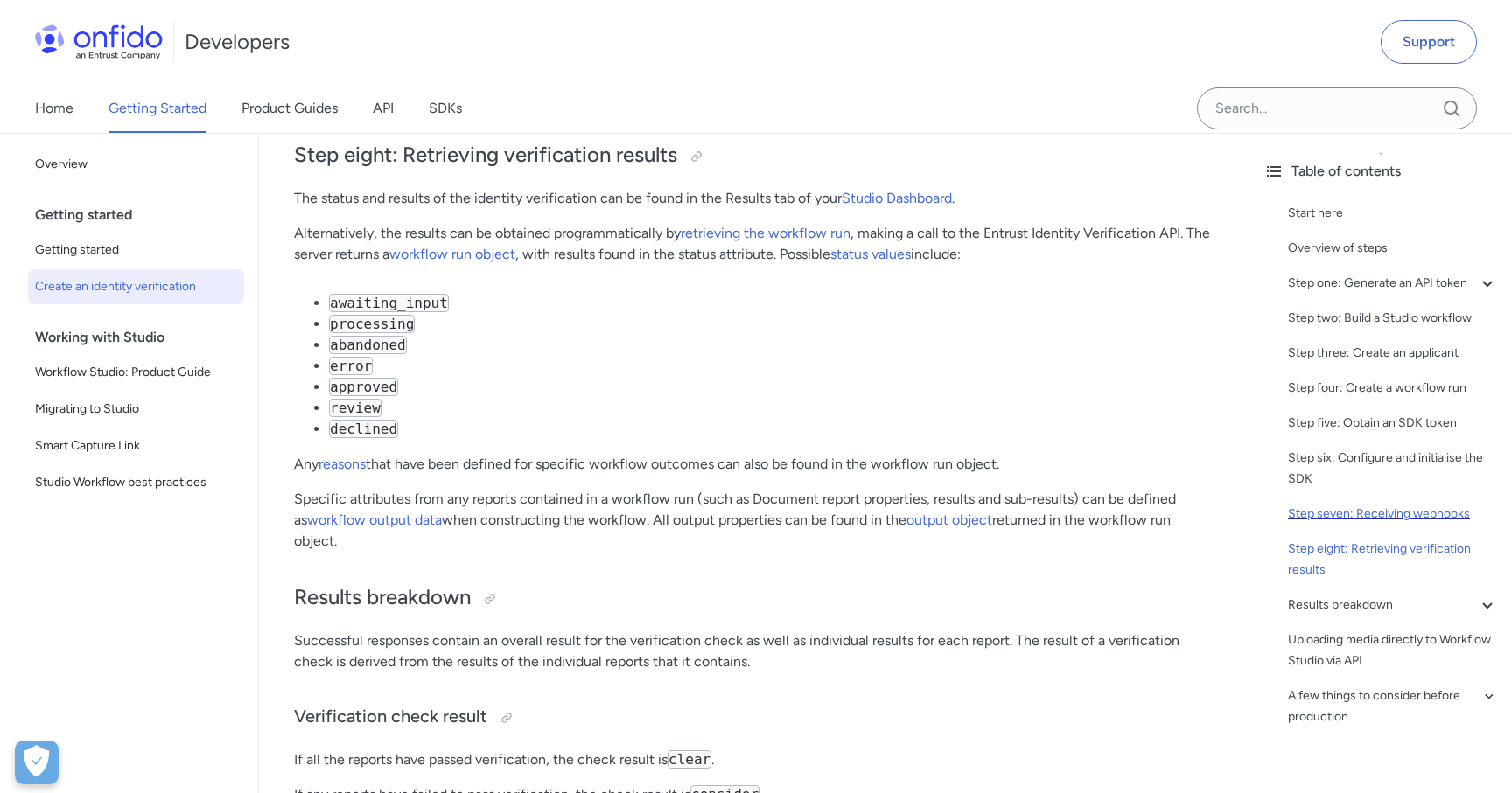
click at [1371, 507] on div "Step seven: Receiving webhooks" at bounding box center [1392, 514] width 210 height 21
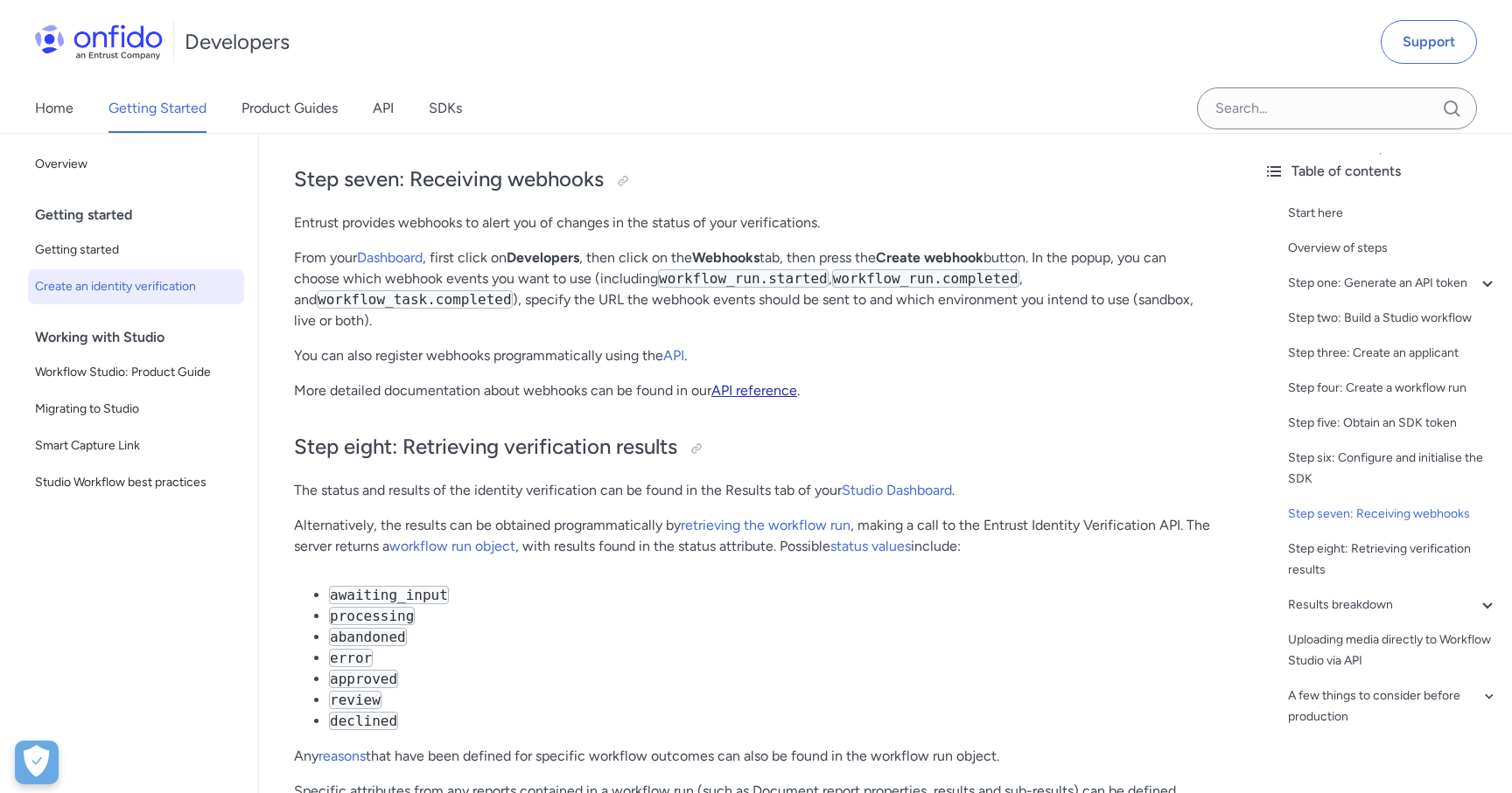
click at [745, 398] on link "API reference" at bounding box center [755, 391] width 86 height 17
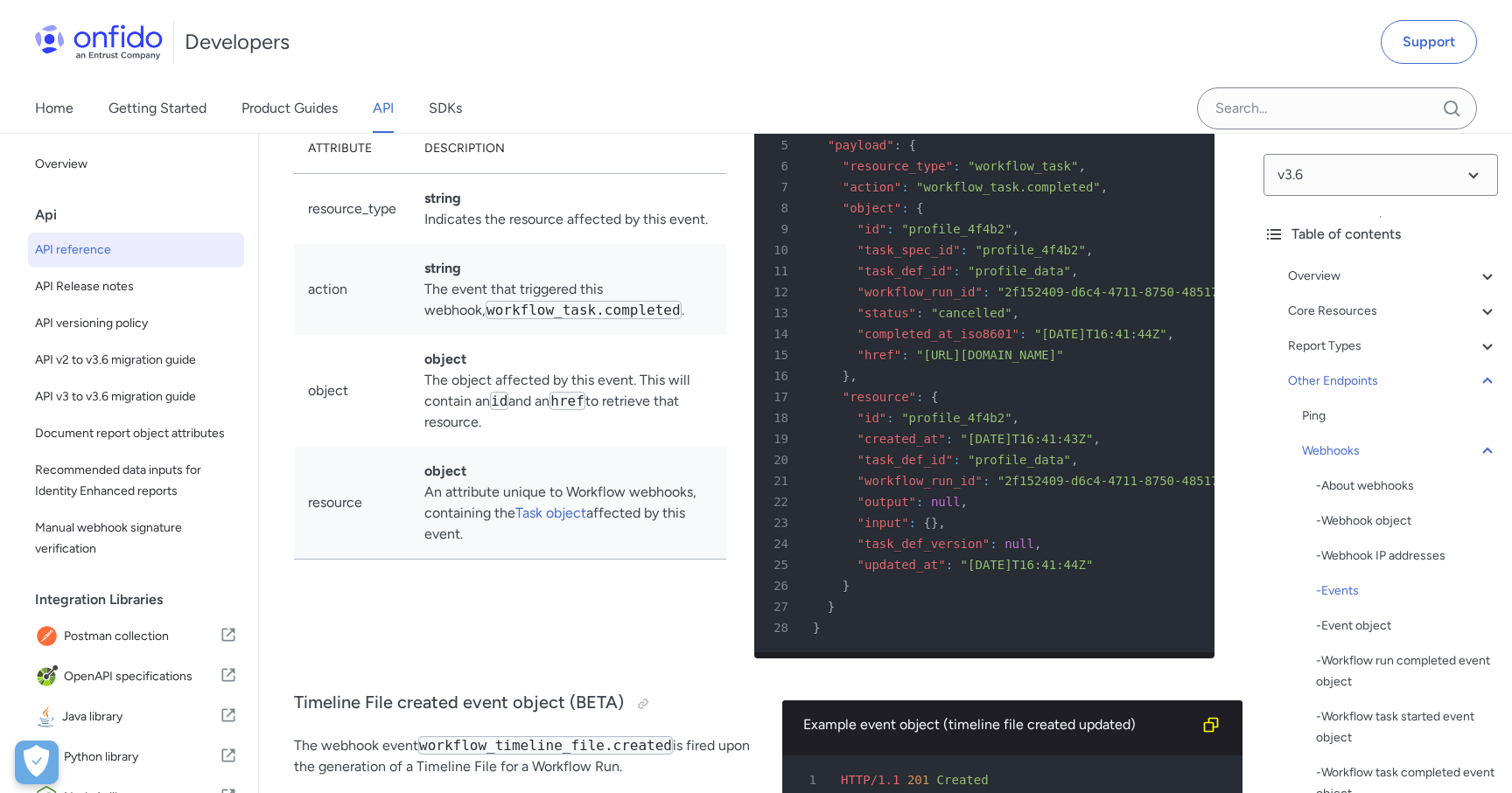
scroll to position [144545, 0]
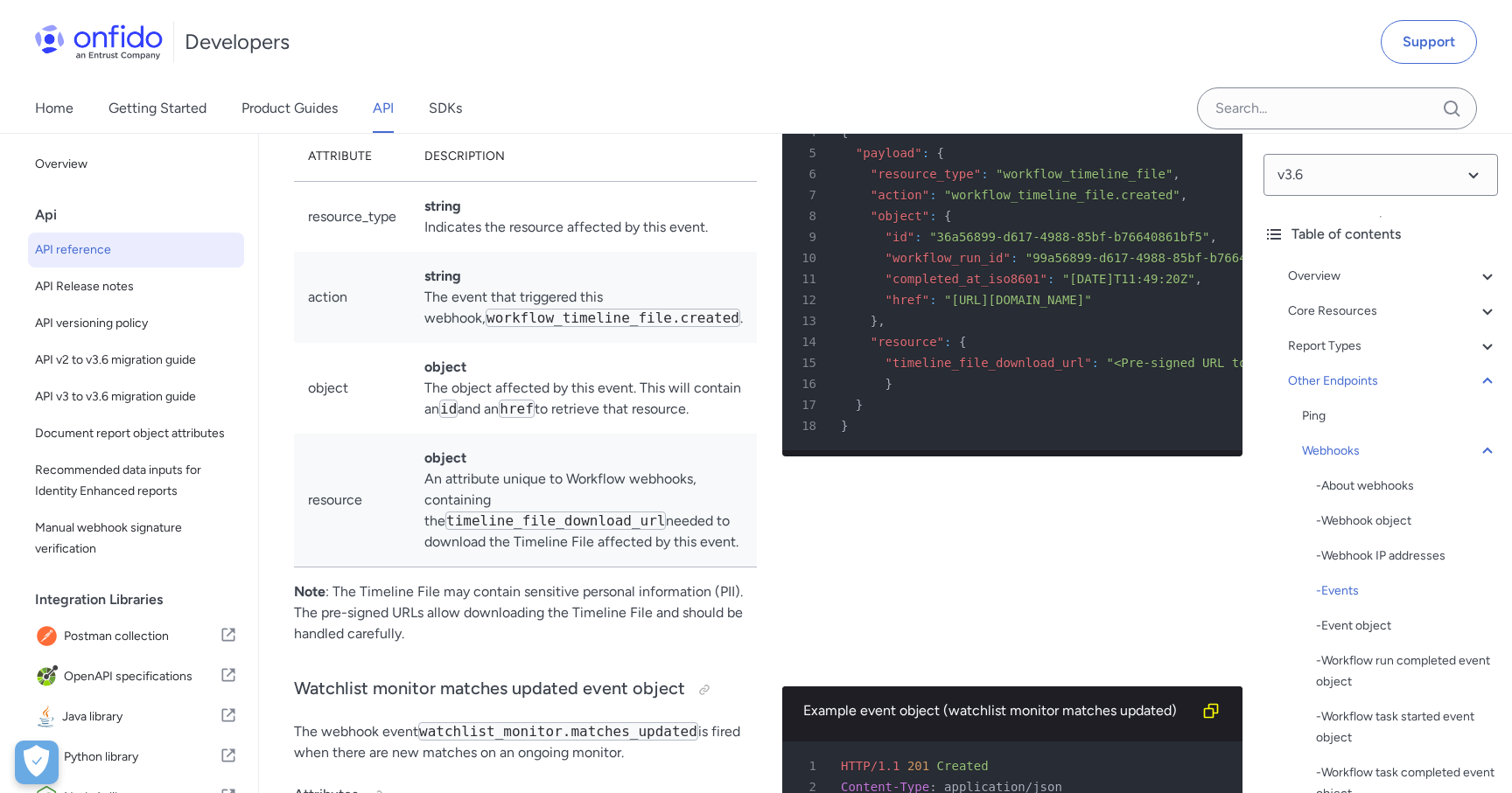
scroll to position [145225, 0]
